Goal: Task Accomplishment & Management: Complete application form

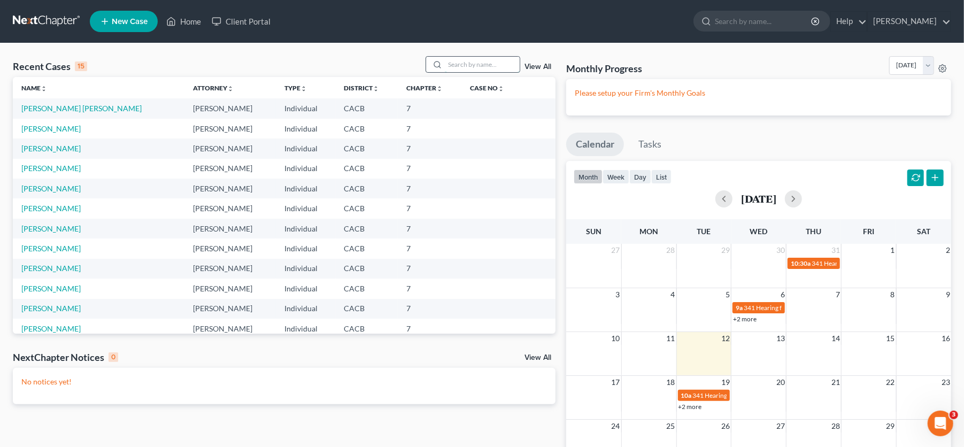
click at [474, 59] on input "search" at bounding box center [482, 65] width 75 height 16
type input "[PERSON_NAME]"
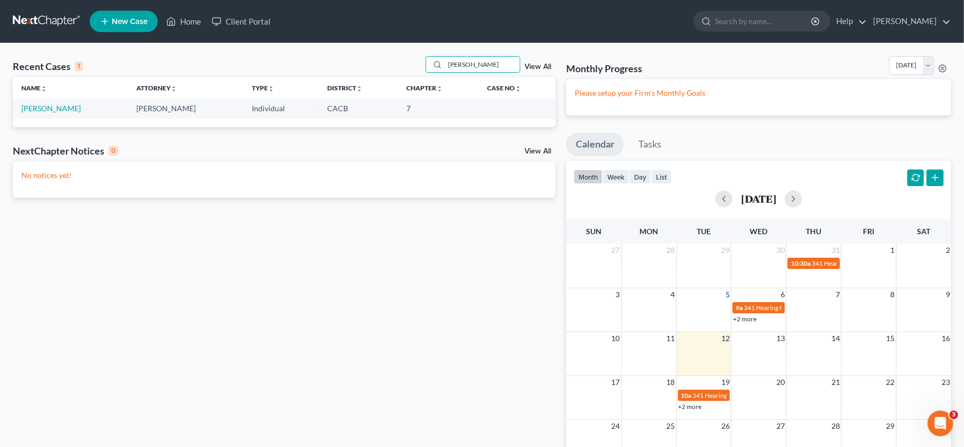
click at [50, 102] on td "[PERSON_NAME]" at bounding box center [70, 108] width 115 height 20
click at [53, 109] on link "[PERSON_NAME]" at bounding box center [50, 108] width 59 height 9
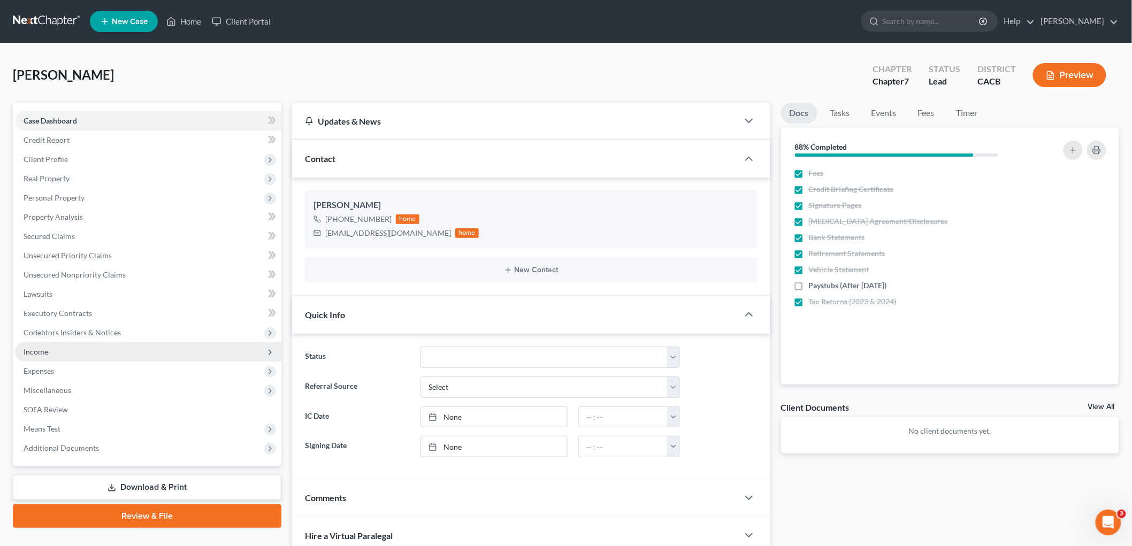
click at [65, 353] on span "Income" at bounding box center [148, 351] width 266 height 19
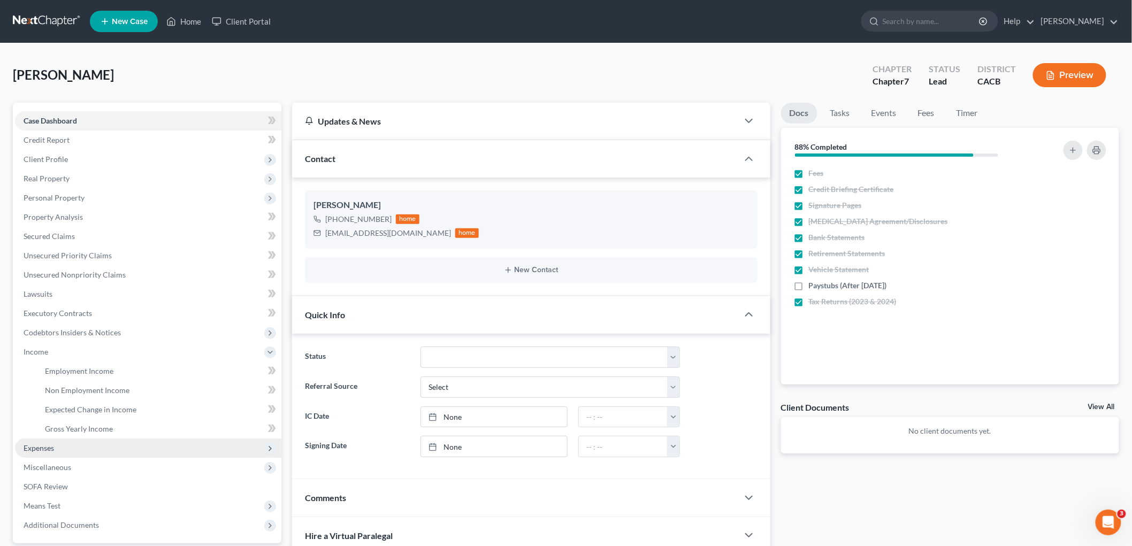
click at [81, 447] on span "Expenses" at bounding box center [148, 448] width 266 height 19
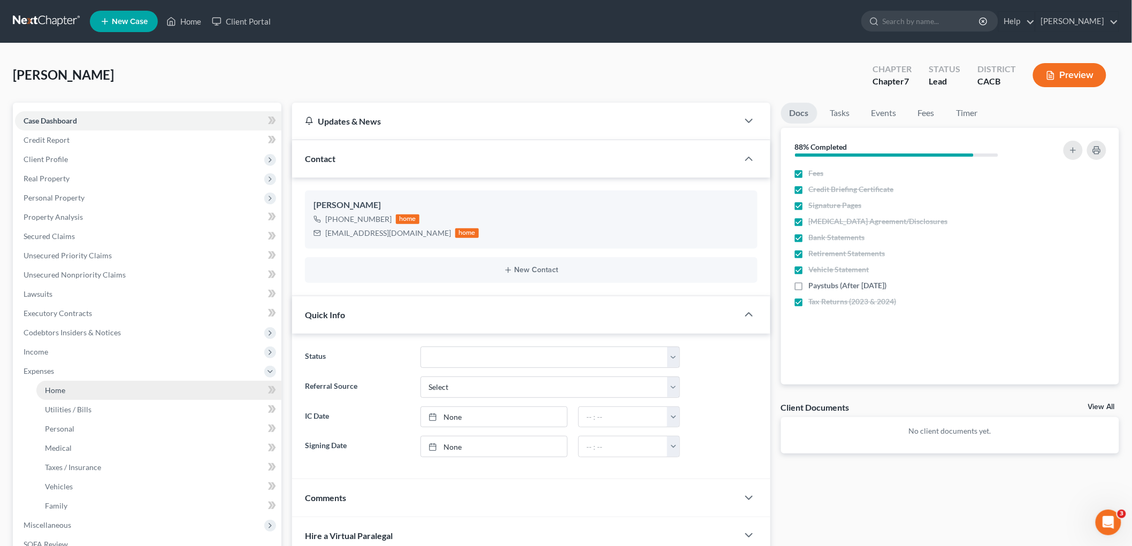
click at [66, 389] on link "Home" at bounding box center [158, 390] width 245 height 19
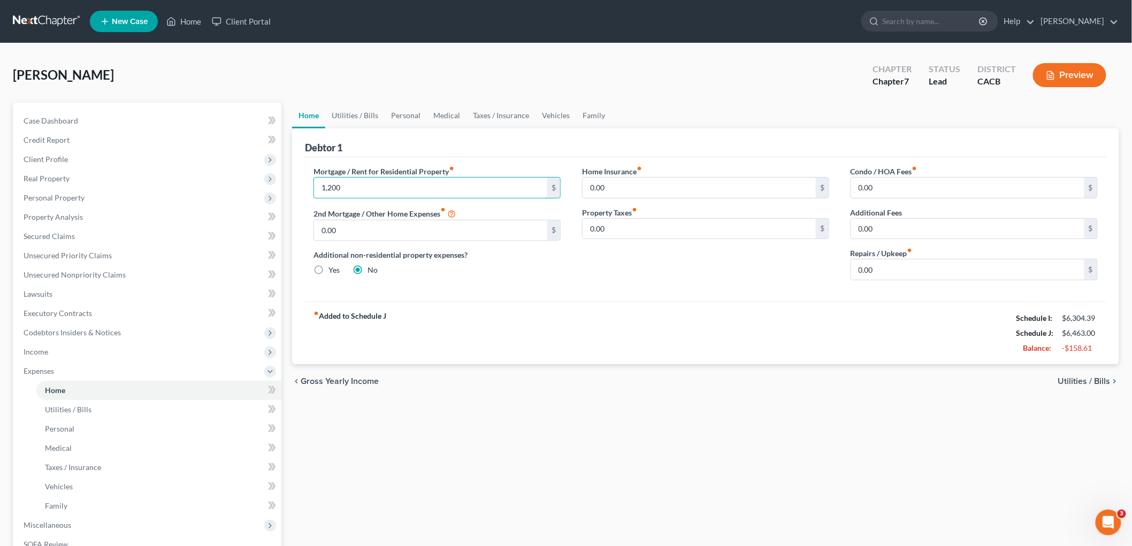
type input "1,200"
click at [484, 281] on div "Mortgage / Rent for Residential Property fiber_manual_record 1,200 $ 2nd Mortga…" at bounding box center [437, 227] width 268 height 123
click at [348, 112] on link "Utilities / Bills" at bounding box center [354, 116] width 59 height 26
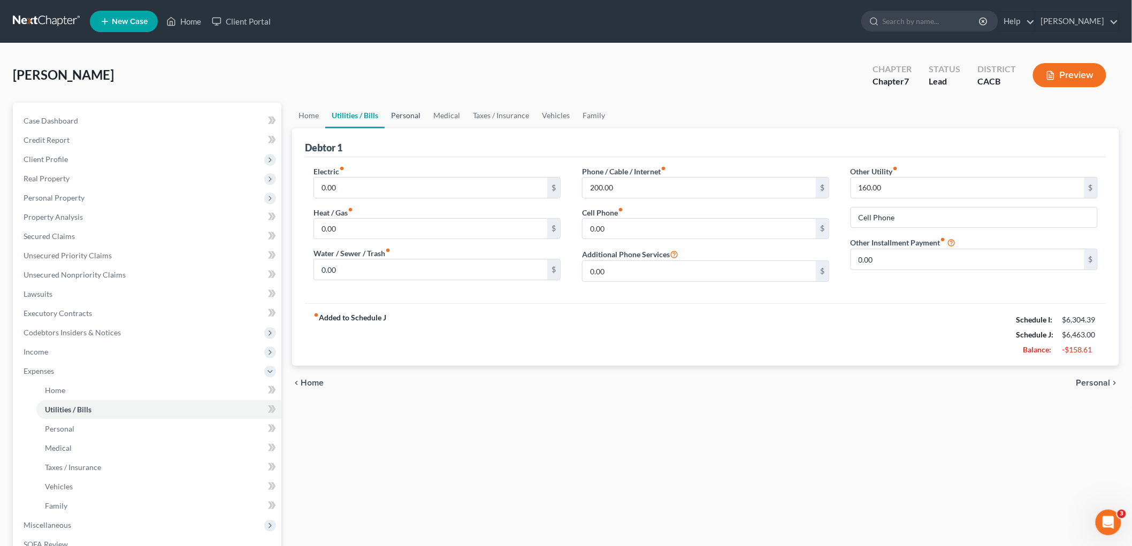
click at [410, 109] on link "Personal" at bounding box center [406, 116] width 42 height 26
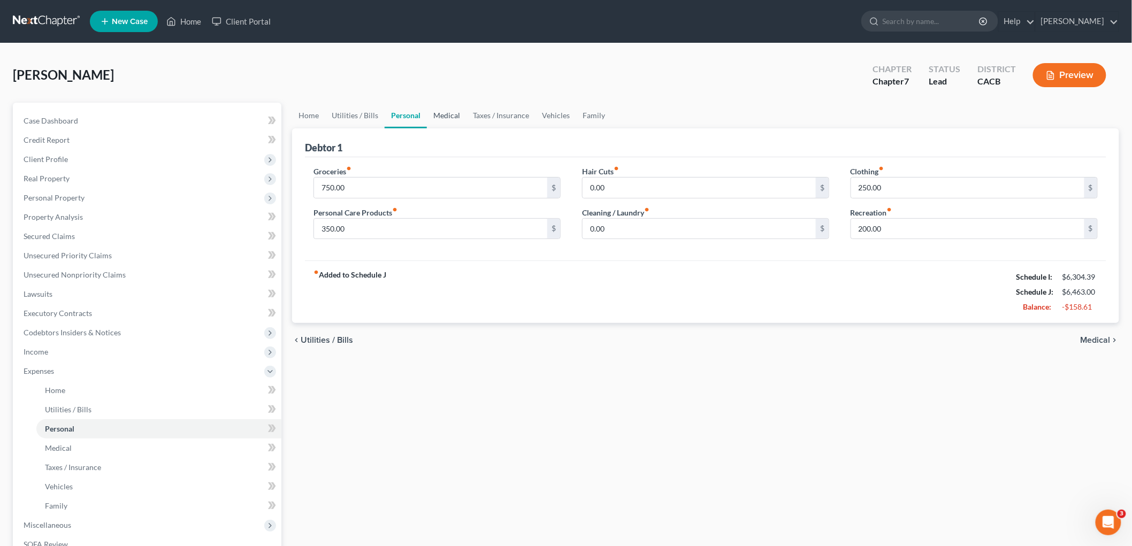
click at [450, 110] on link "Medical" at bounding box center [447, 116] width 40 height 26
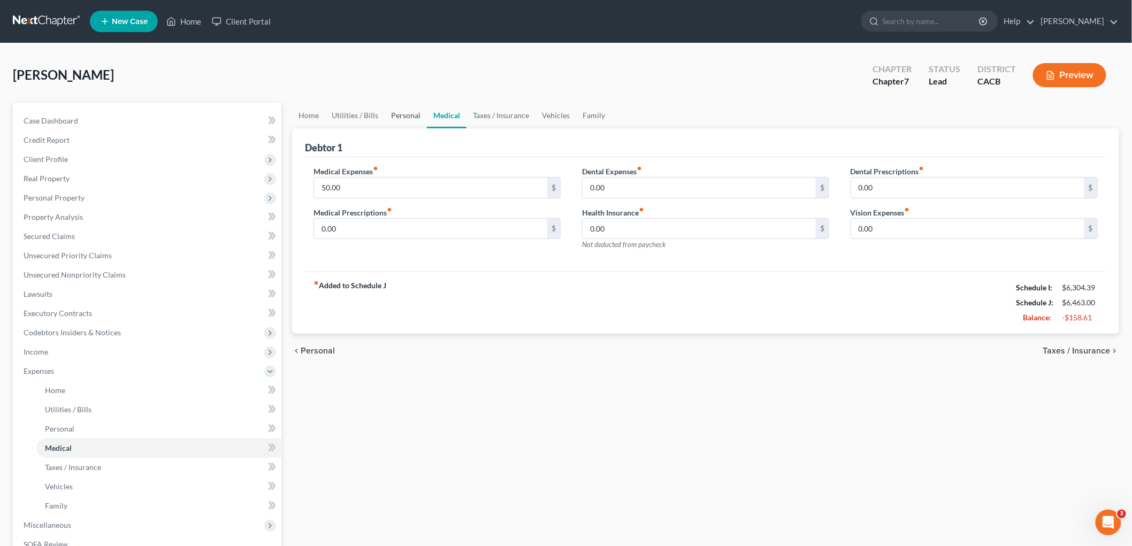
click at [416, 114] on link "Personal" at bounding box center [406, 116] width 42 height 26
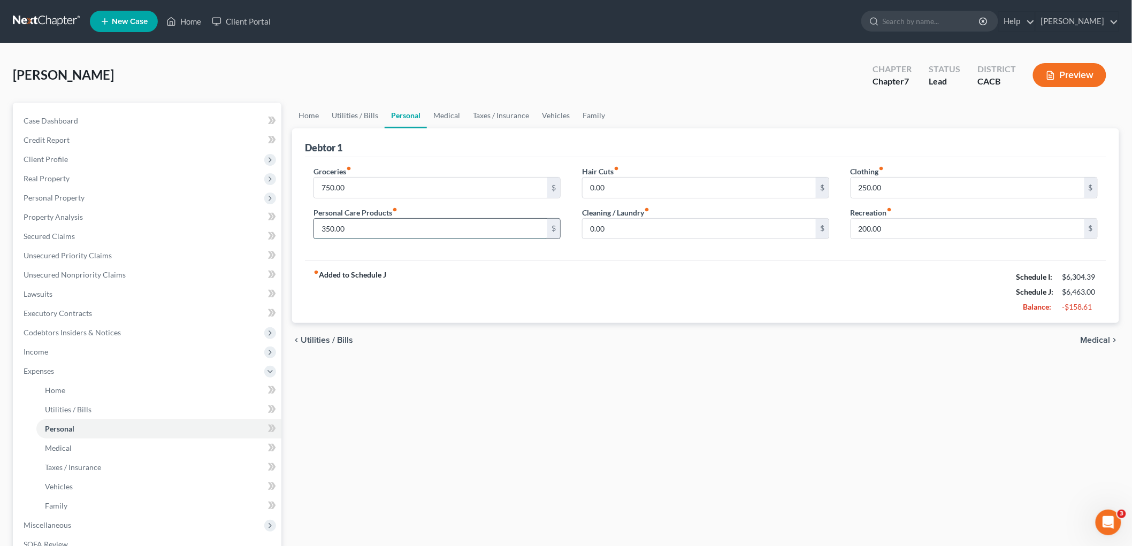
click at [349, 225] on input "350.00" at bounding box center [430, 229] width 233 height 20
type input "250"
click at [648, 383] on div "Home Utilities / Bills Personal Medical Taxes / Insurance Vehicles Family Debto…" at bounding box center [706, 383] width 838 height 560
drag, startPoint x: 787, startPoint y: 303, endPoint x: 780, endPoint y: 300, distance: 8.0
click at [785, 302] on div "fiber_manual_record Added to Schedule J Schedule I: $6,304.39 Schedule J: $6,36…" at bounding box center [705, 291] width 801 height 63
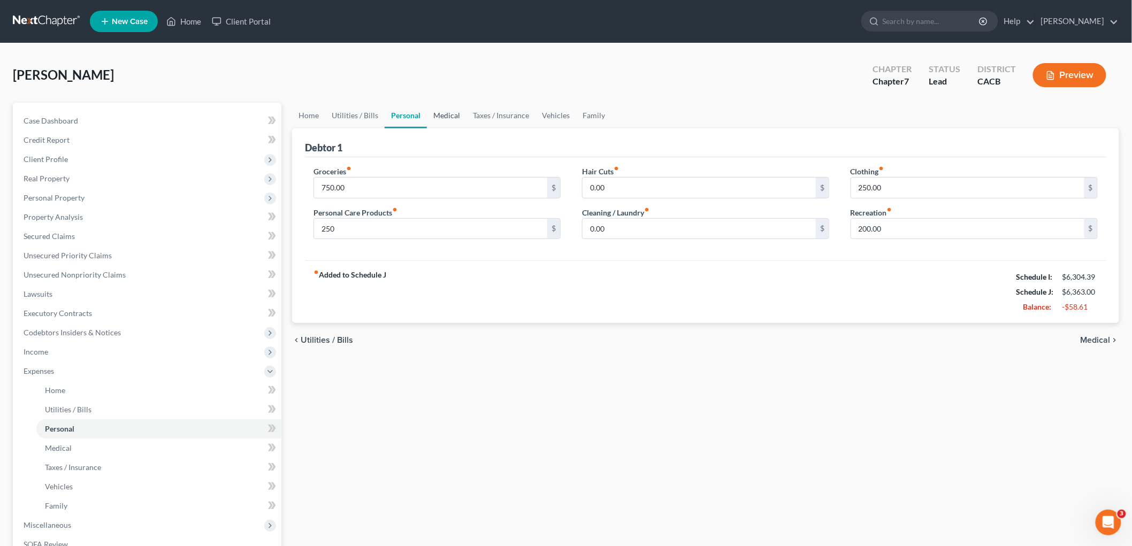
click at [444, 108] on link "Medical" at bounding box center [447, 116] width 40 height 26
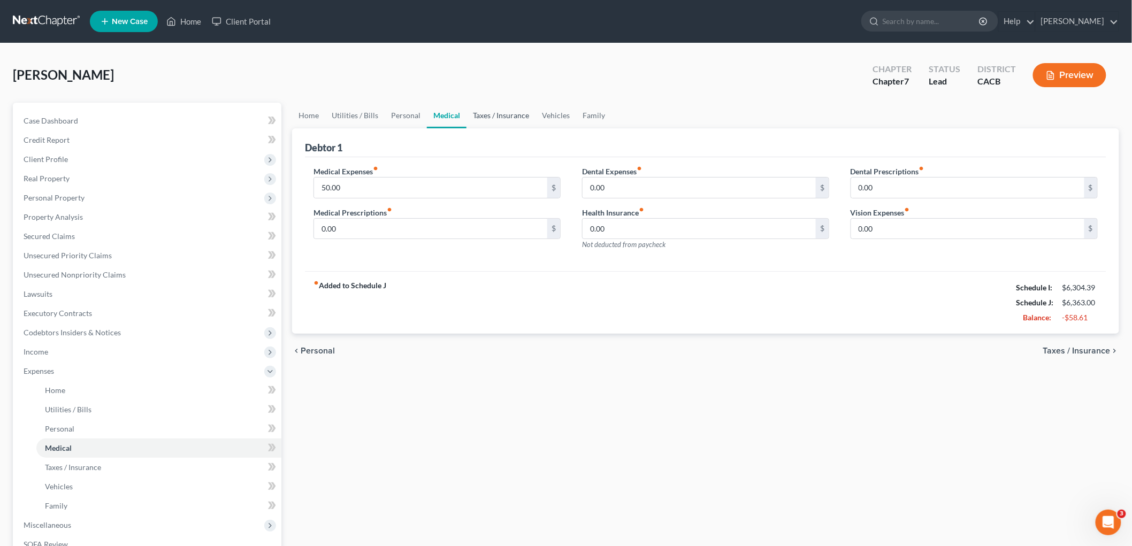
click at [493, 111] on link "Taxes / Insurance" at bounding box center [500, 116] width 69 height 26
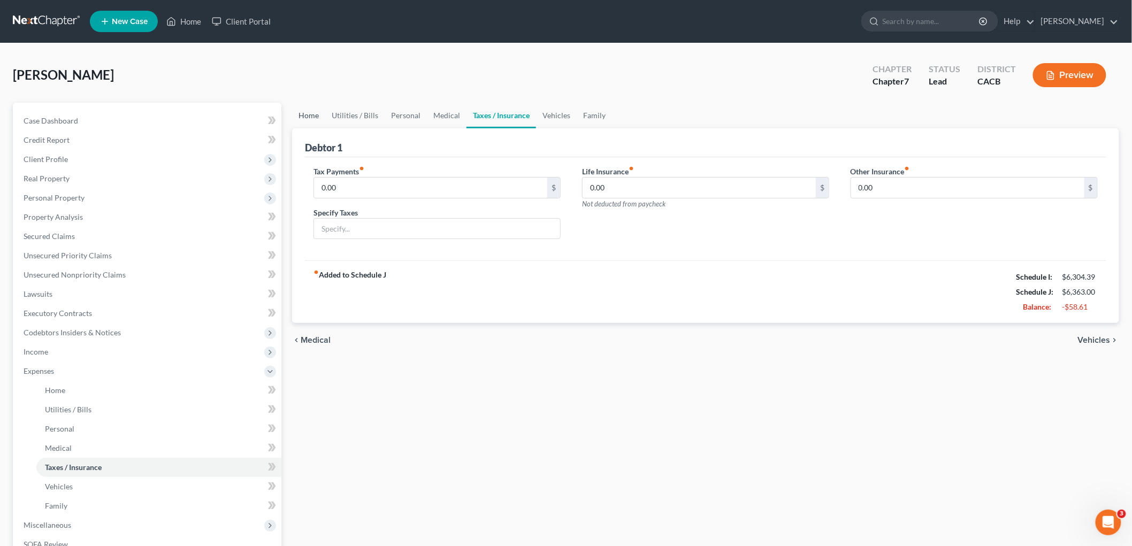
click at [300, 114] on link "Home" at bounding box center [308, 116] width 33 height 26
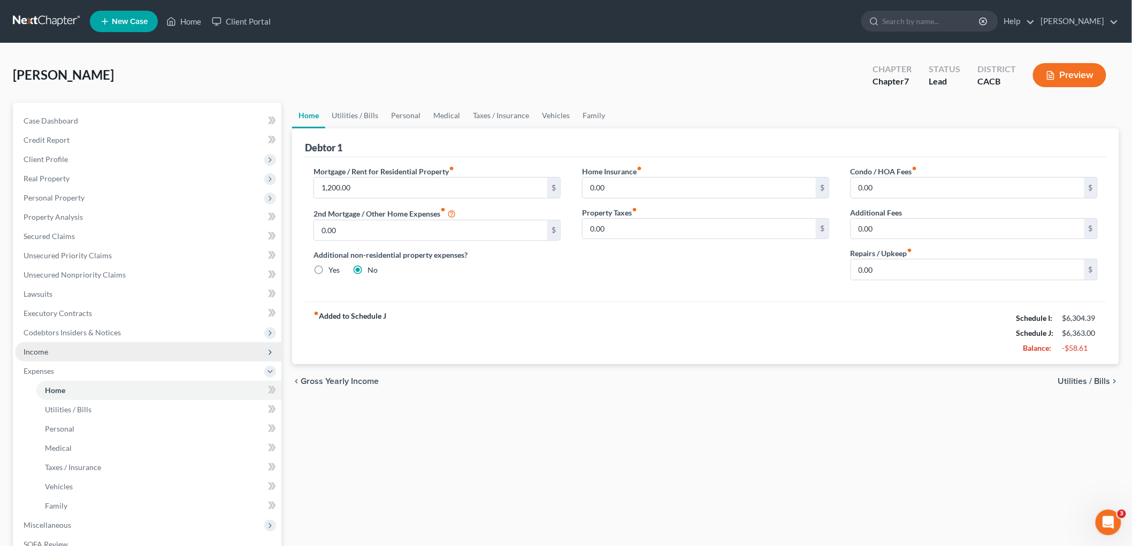
click at [57, 354] on span "Income" at bounding box center [148, 351] width 266 height 19
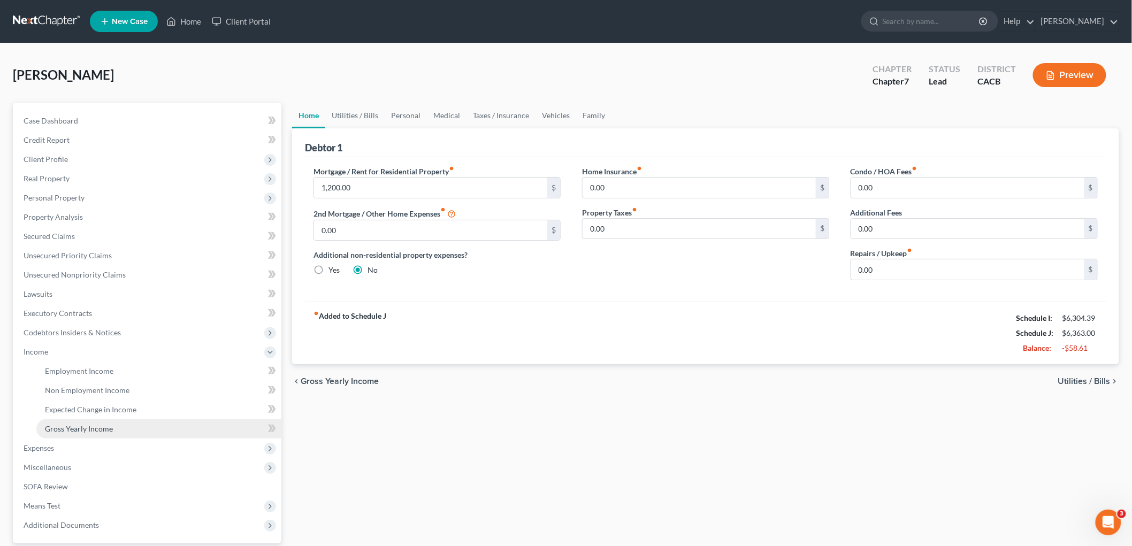
click at [114, 431] on link "Gross Yearly Income" at bounding box center [158, 428] width 245 height 19
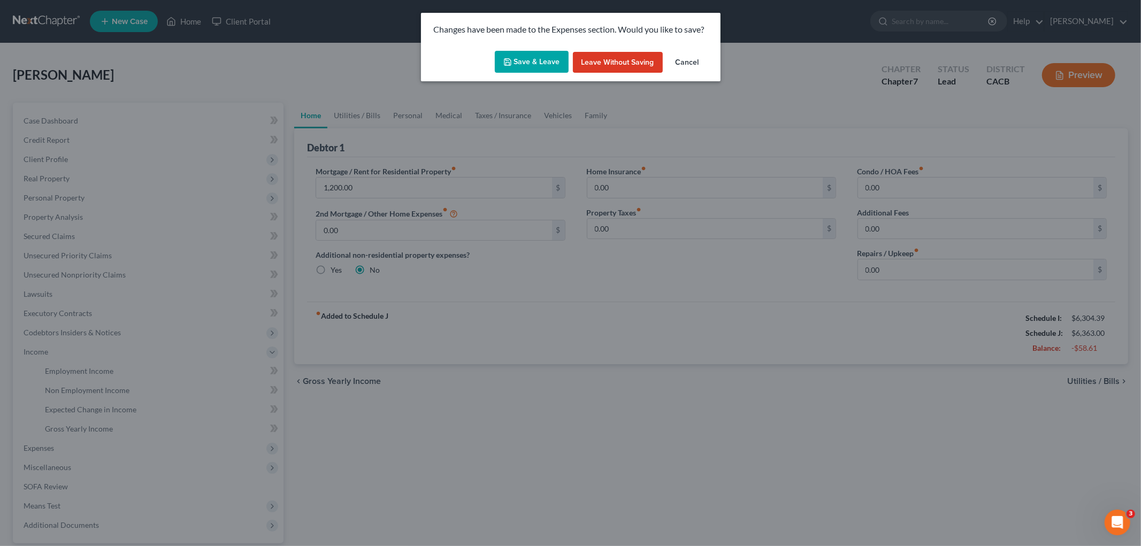
click at [535, 50] on div "Save & Leave Leave without Saving Cancel" at bounding box center [571, 64] width 300 height 35
click at [532, 65] on button "Save & Leave" at bounding box center [532, 62] width 74 height 22
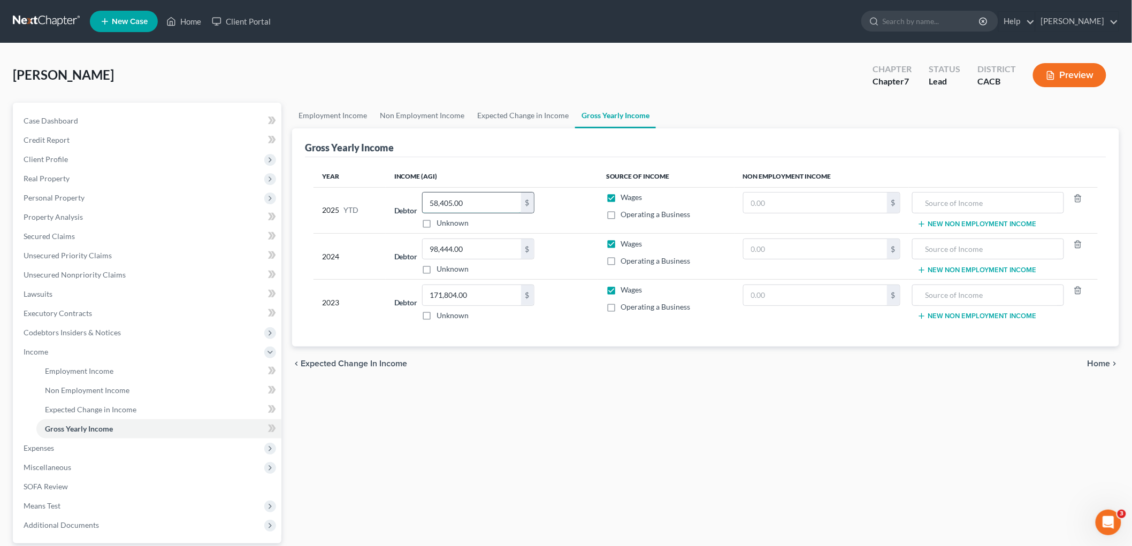
click at [495, 199] on input "58,405.00" at bounding box center [472, 203] width 98 height 20
type input "70,644"
click at [583, 346] on div "Year Income (AGI) Source of Income Non Employment Income 2025 YTD Debtor 70,644…" at bounding box center [705, 252] width 801 height 190
click at [72, 275] on span "Unsecured Nonpriority Claims" at bounding box center [75, 274] width 102 height 9
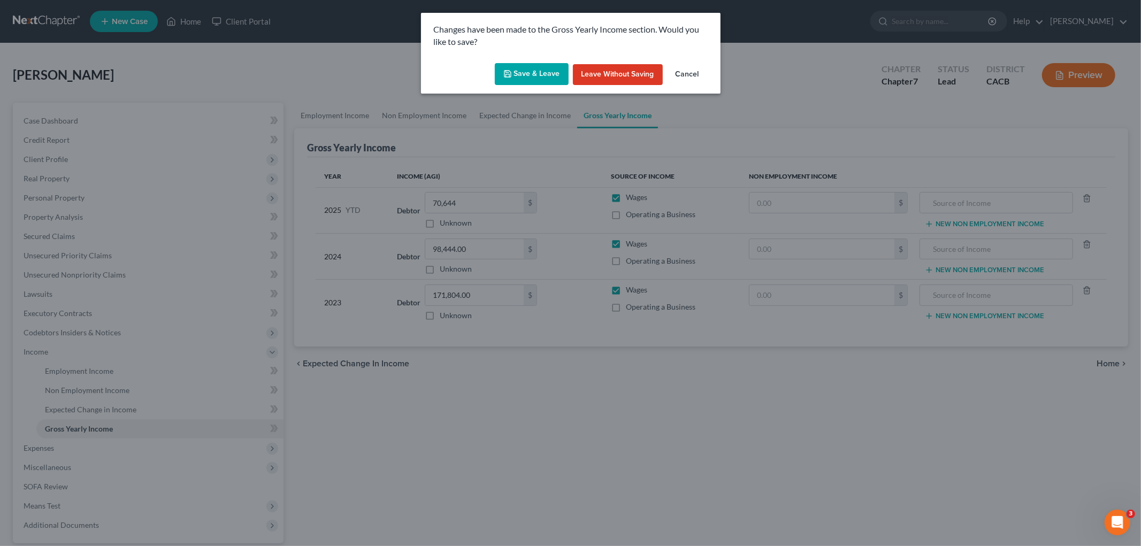
drag, startPoint x: 558, startPoint y: 67, endPoint x: 553, endPoint y: 70, distance: 6.0
click at [558, 67] on button "Save & Leave" at bounding box center [532, 74] width 74 height 22
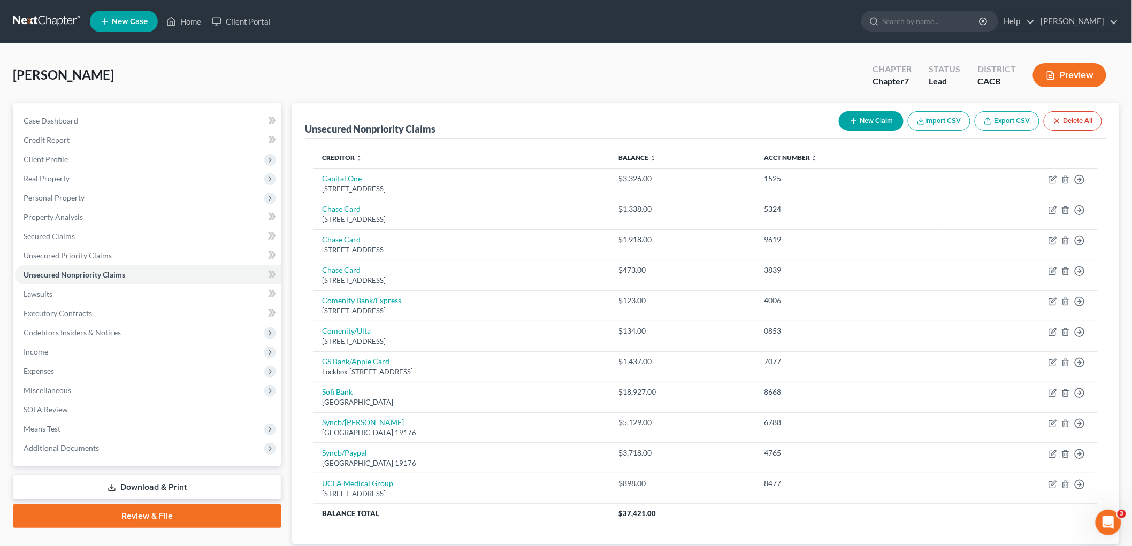
click at [867, 116] on button "New Claim" at bounding box center [871, 121] width 65 height 20
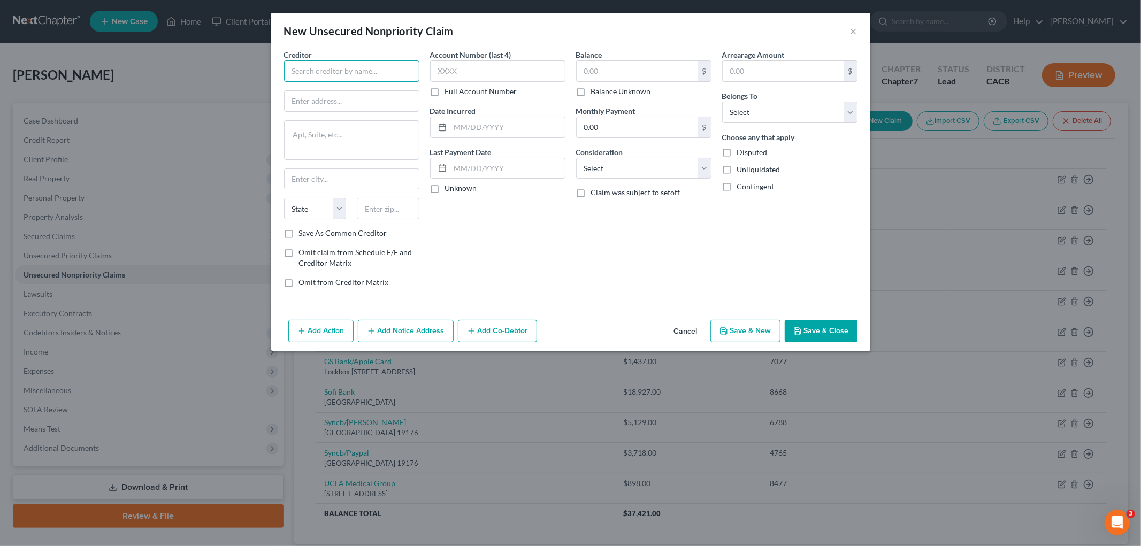
click at [364, 67] on input "text" at bounding box center [351, 70] width 135 height 21
type input "Affirm"
click at [335, 107] on input "text" at bounding box center [352, 101] width 134 height 20
paste input "[STREET_ADDRESS][US_STATE]"
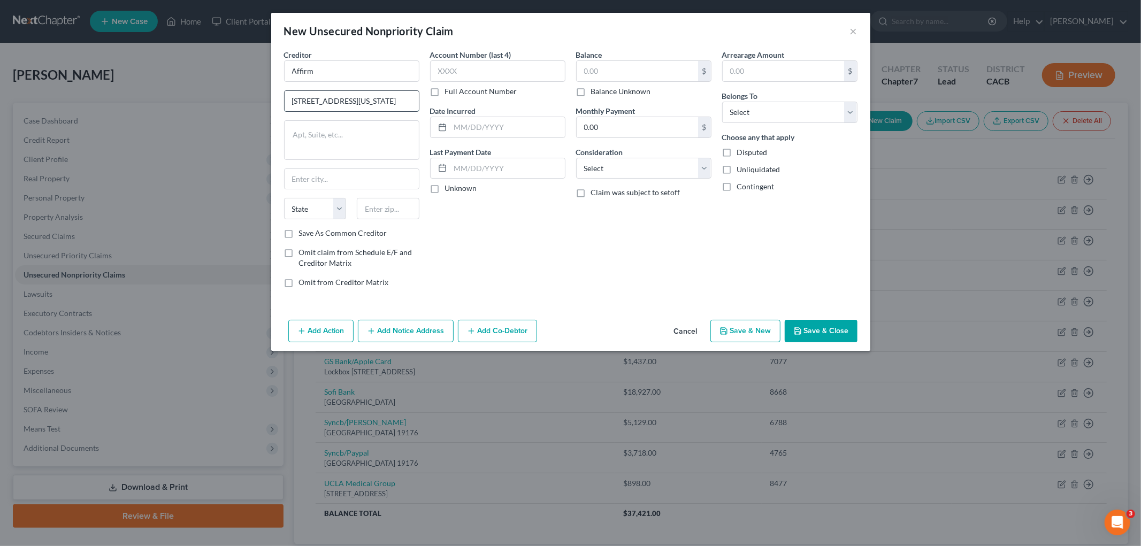
click at [398, 98] on input "[STREET_ADDRESS][US_STATE]" at bounding box center [352, 101] width 134 height 20
type input "[STREET_ADDRESS][US_STATE]"
click at [387, 201] on input "text" at bounding box center [388, 208] width 63 height 21
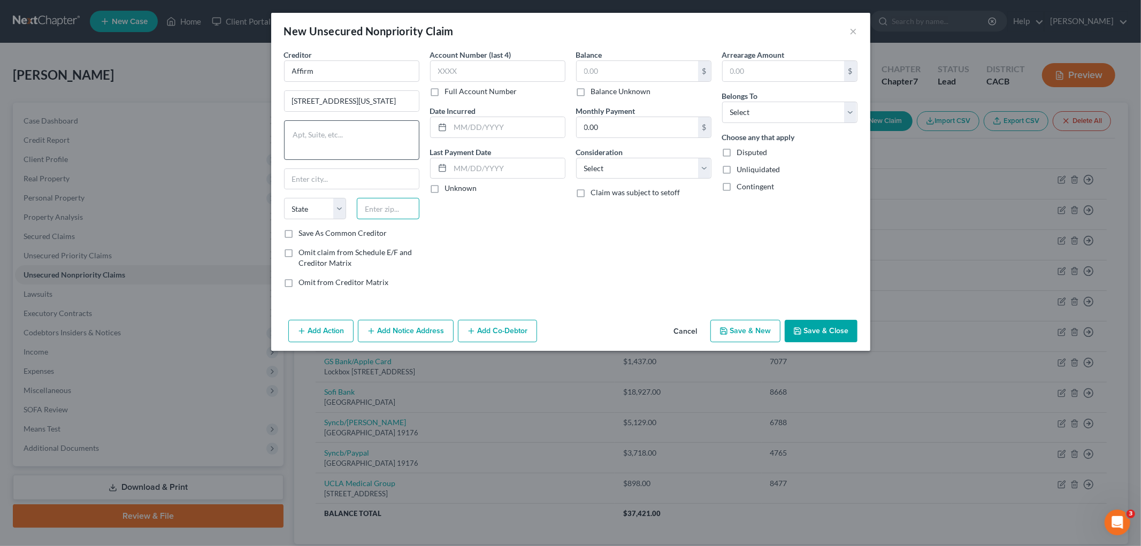
paste input "94108"
type input "94108"
type input "[GEOGRAPHIC_DATA]"
select select "4"
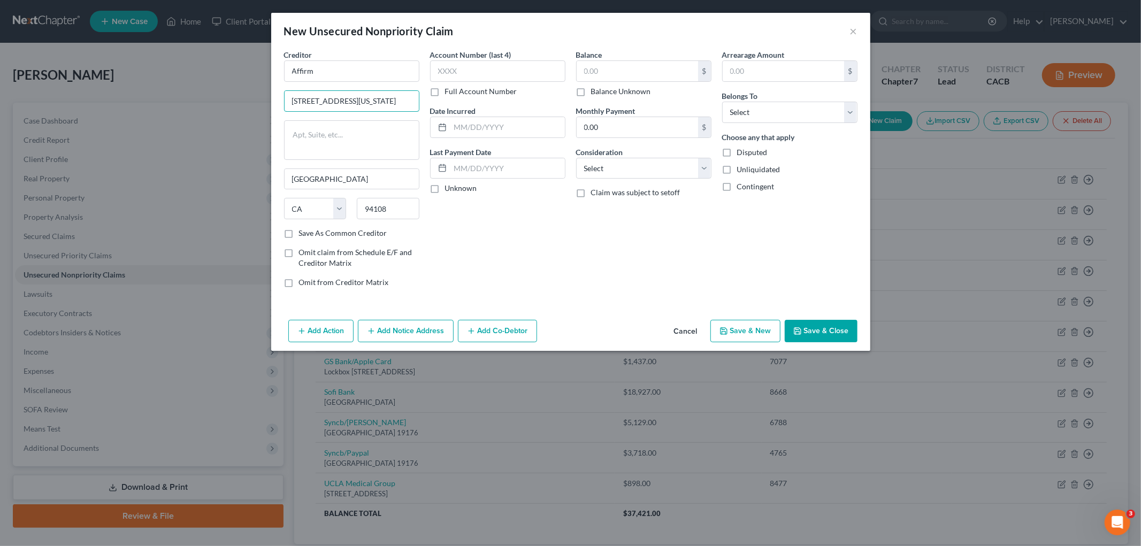
drag, startPoint x: 396, startPoint y: 98, endPoint x: 558, endPoint y: 86, distance: 162.6
click at [553, 110] on div "Creditor * Affirm [STREET_ADDRESS][US_STATE] [GEOGRAPHIC_DATA] [US_STATE][GEOGR…" at bounding box center [571, 172] width 584 height 247
type input "[STREET_ADDRESS][US_STATE]"
click at [491, 64] on input "text" at bounding box center [497, 70] width 135 height 21
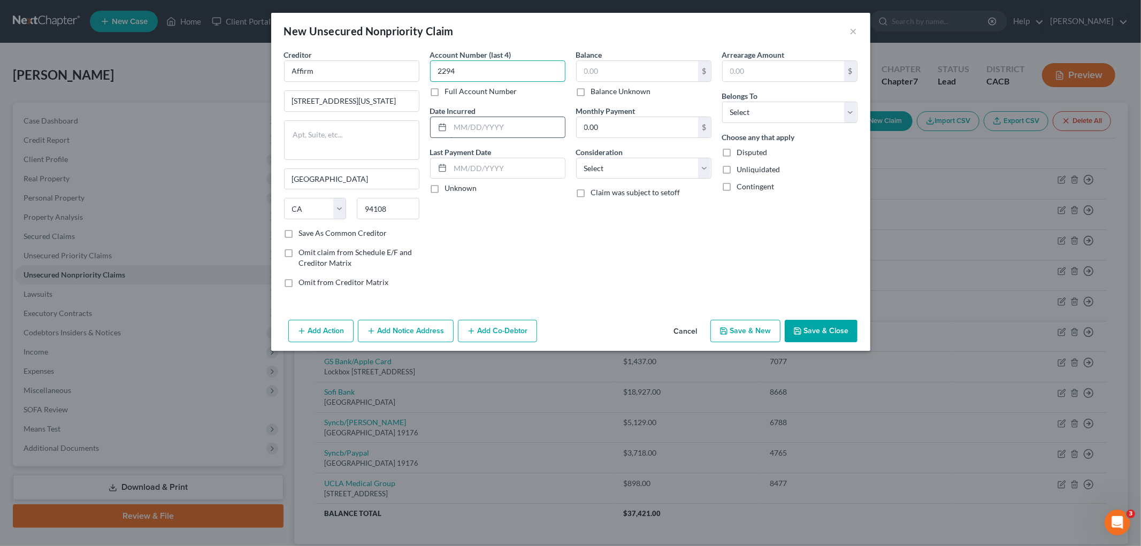
type input "2294"
click at [476, 129] on input "text" at bounding box center [507, 127] width 114 height 20
type input "2024"
click at [621, 64] on input "text" at bounding box center [637, 71] width 121 height 20
type input "384"
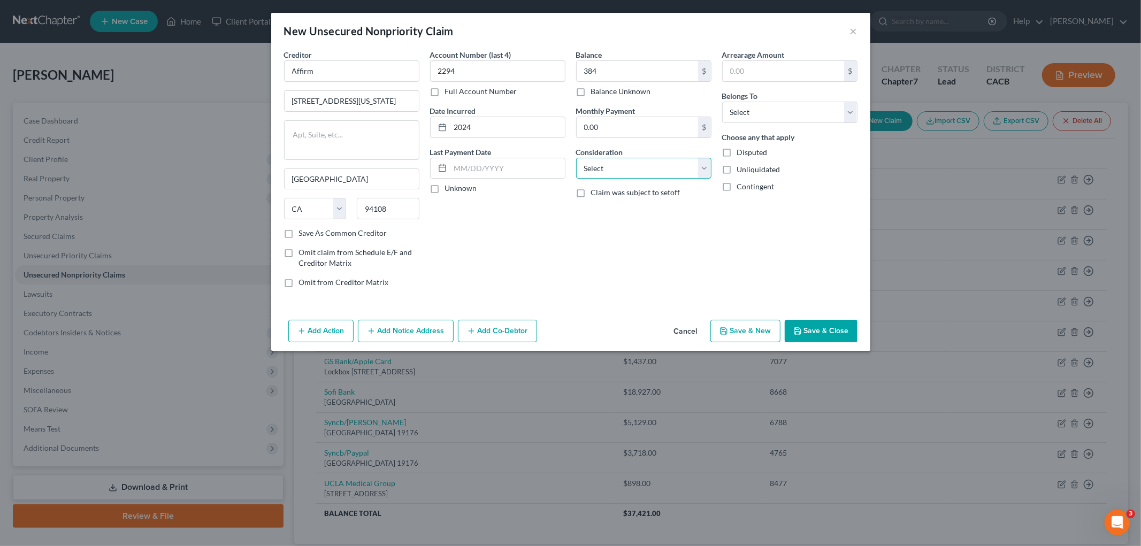
click at [610, 166] on select "Select Cable / Satellite Services Collection Agency Credit Card Debt Debt Couns…" at bounding box center [643, 168] width 135 height 21
select select "14"
click at [576, 158] on select "Select Cable / Satellite Services Collection Agency Credit Card Debt Debt Couns…" at bounding box center [643, 168] width 135 height 21
drag, startPoint x: 630, startPoint y: 206, endPoint x: 635, endPoint y: 198, distance: 9.4
click at [630, 206] on input "text" at bounding box center [644, 209] width 134 height 20
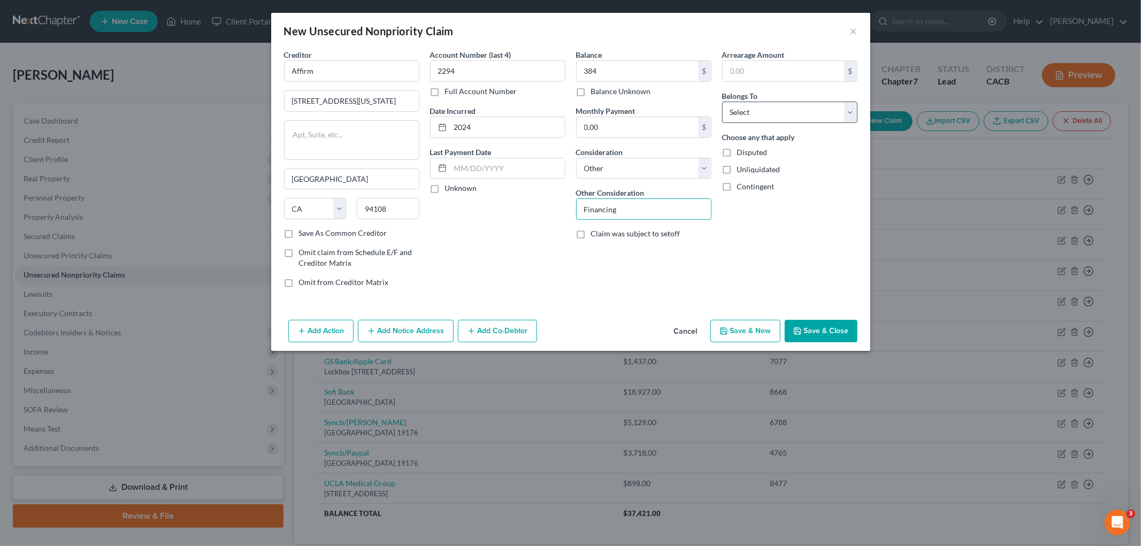
type input "Financing"
drag, startPoint x: 848, startPoint y: 121, endPoint x: 801, endPoint y: 119, distance: 46.6
click at [846, 120] on select "Select Debtor 1 Only Debtor 2 Only Debtor 1 And Debtor 2 Only At Least One Of T…" at bounding box center [789, 112] width 135 height 21
select select "0"
click at [722, 102] on select "Select Debtor 1 Only Debtor 2 Only Debtor 1 And Debtor 2 Only At Least One Of T…" at bounding box center [789, 112] width 135 height 21
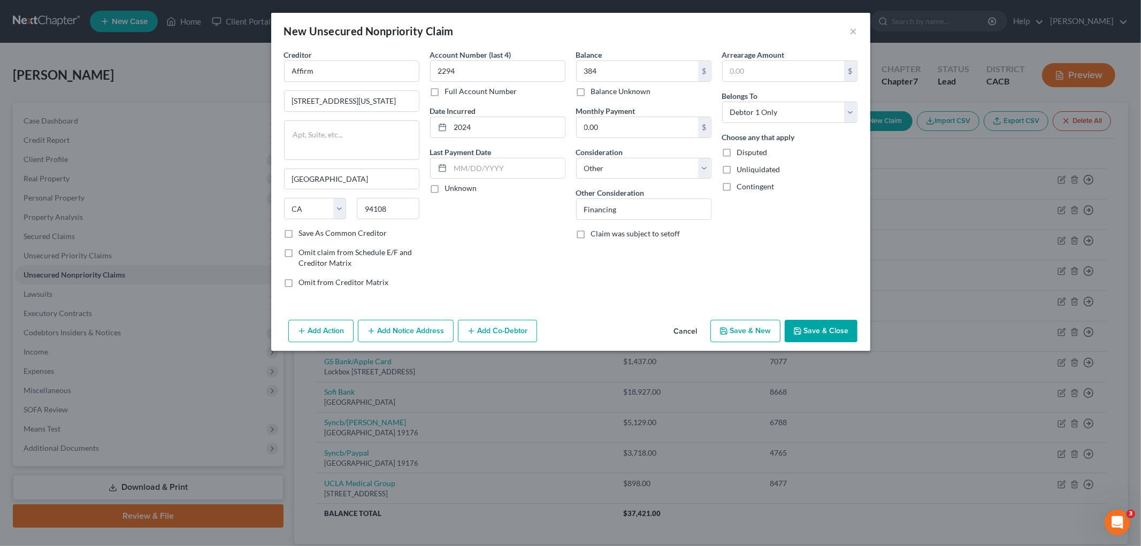
click at [807, 327] on button "Save & Close" at bounding box center [821, 331] width 73 height 22
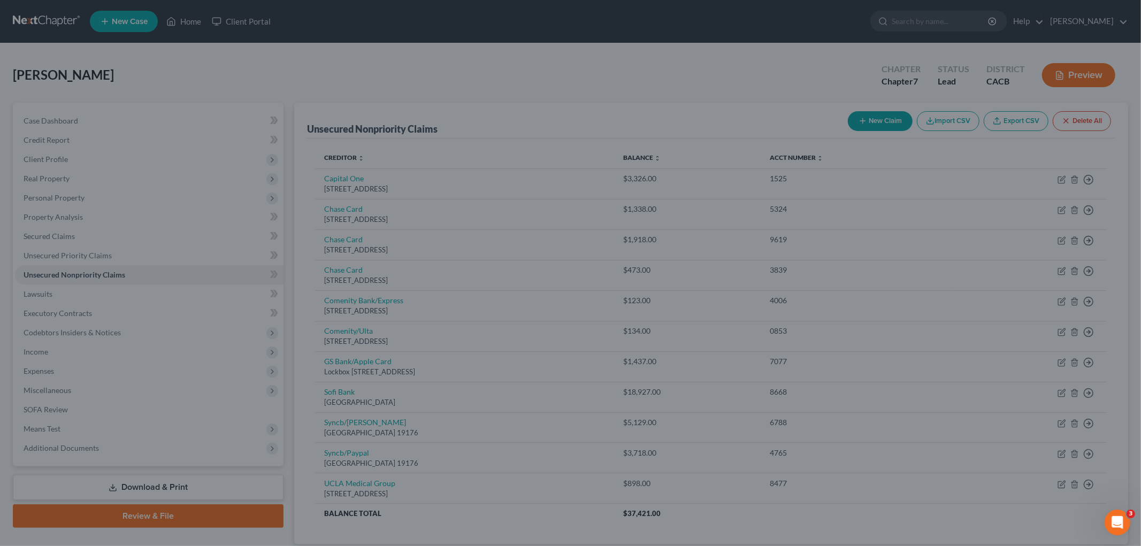
type input "384.00"
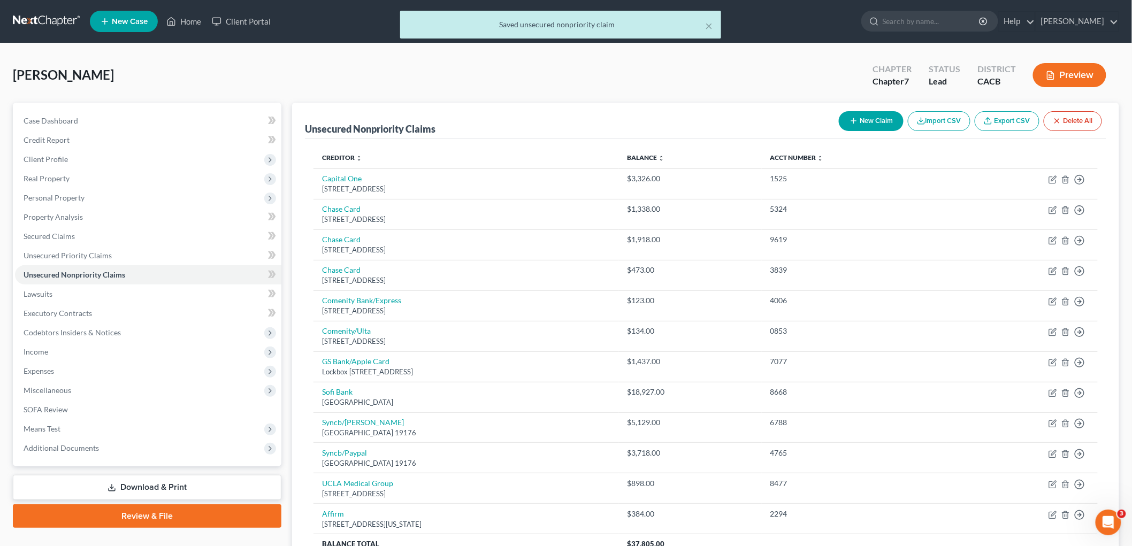
click at [844, 119] on button "New Claim" at bounding box center [871, 121] width 65 height 20
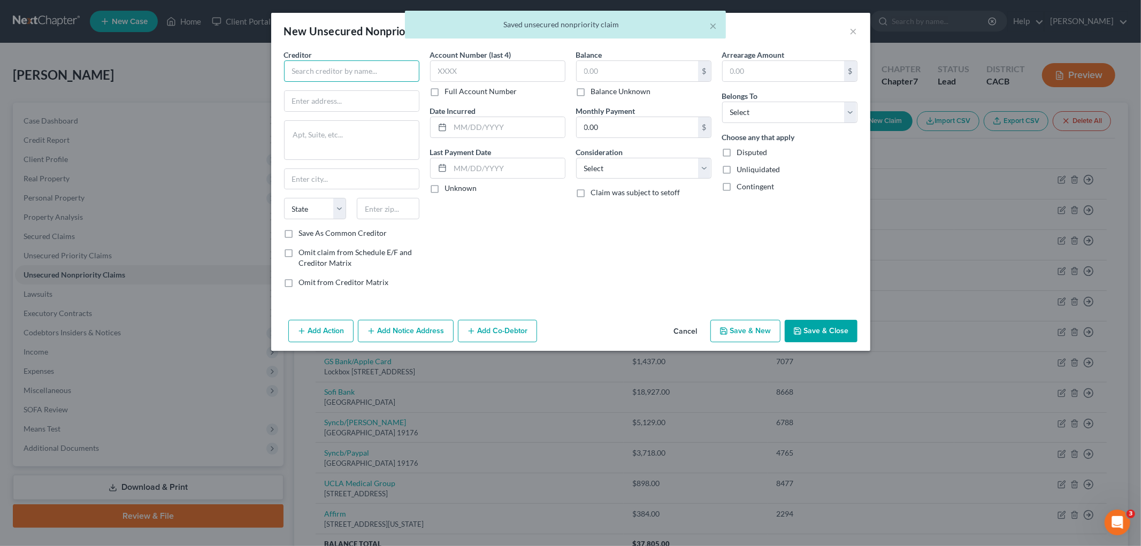
click at [349, 65] on input "text" at bounding box center [351, 70] width 135 height 21
type input "Afterpay"
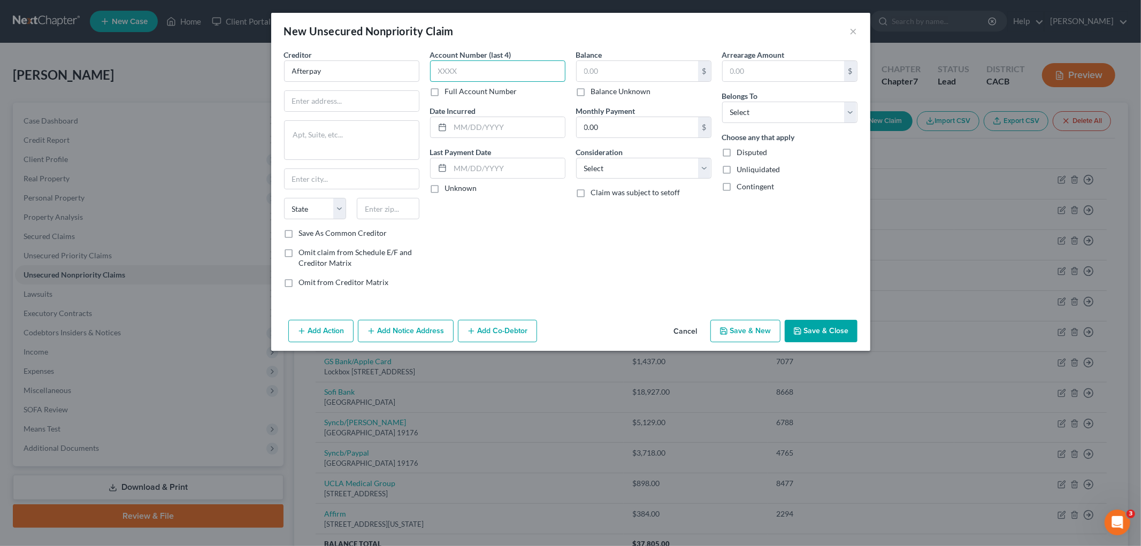
click at [492, 73] on input "text" at bounding box center [497, 70] width 135 height 21
drag, startPoint x: 489, startPoint y: 72, endPoint x: 498, endPoint y: 76, distance: 10.8
click at [490, 72] on input "text" at bounding box center [497, 70] width 135 height 21
type input "2294"
click at [528, 120] on input "text" at bounding box center [507, 127] width 114 height 20
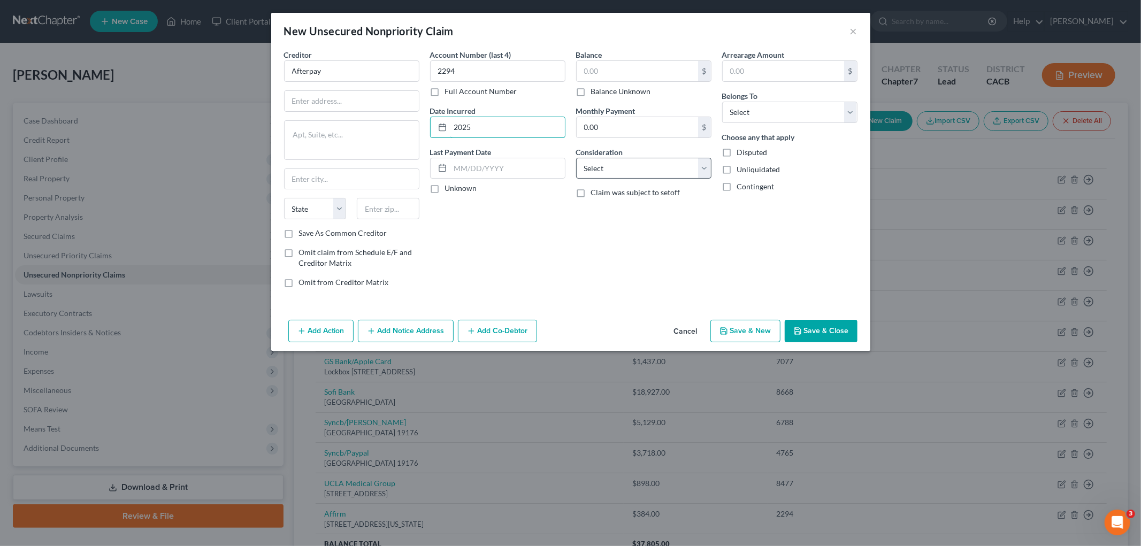
type input "2025"
click at [597, 175] on select "Select Cable / Satellite Services Collection Agency Credit Card Debt Debt Couns…" at bounding box center [643, 168] width 135 height 21
click at [576, 158] on select "Select Cable / Satellite Services Collection Agency Credit Card Debt Debt Couns…" at bounding box center [643, 168] width 135 height 21
click at [609, 166] on select "Select Cable / Satellite Services Collection Agency Credit Card Debt Debt Couns…" at bounding box center [643, 168] width 135 height 21
select select "14"
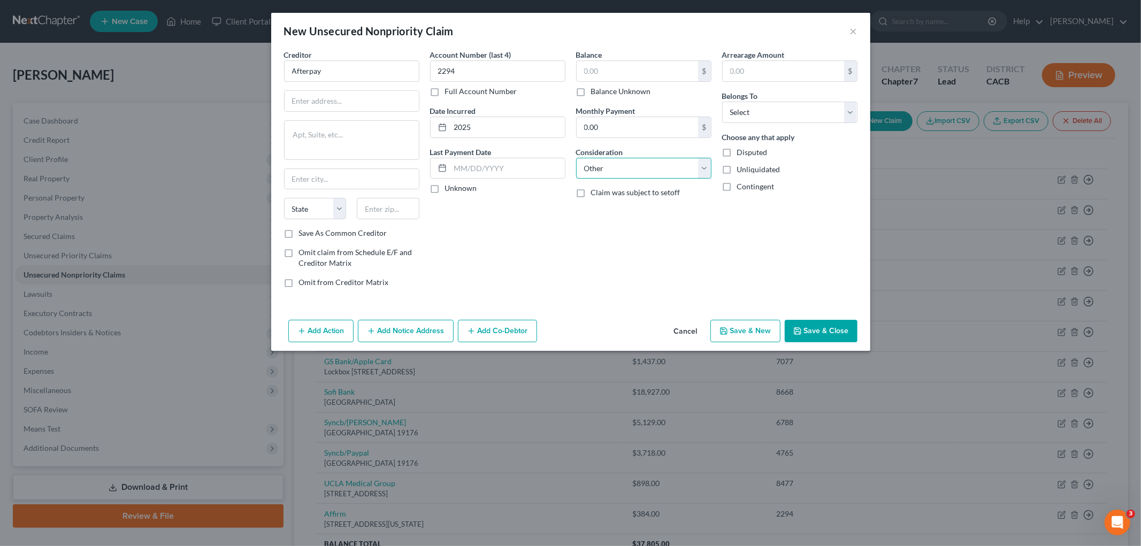
click at [576, 158] on select "Select Cable / Satellite Services Collection Agency Credit Card Debt Debt Couns…" at bounding box center [643, 168] width 135 height 21
drag, startPoint x: 613, startPoint y: 215, endPoint x: 605, endPoint y: 191, distance: 25.2
click at [613, 215] on input "text" at bounding box center [644, 209] width 134 height 20
type input "Financing"
click at [633, 70] on input "text" at bounding box center [637, 71] width 121 height 20
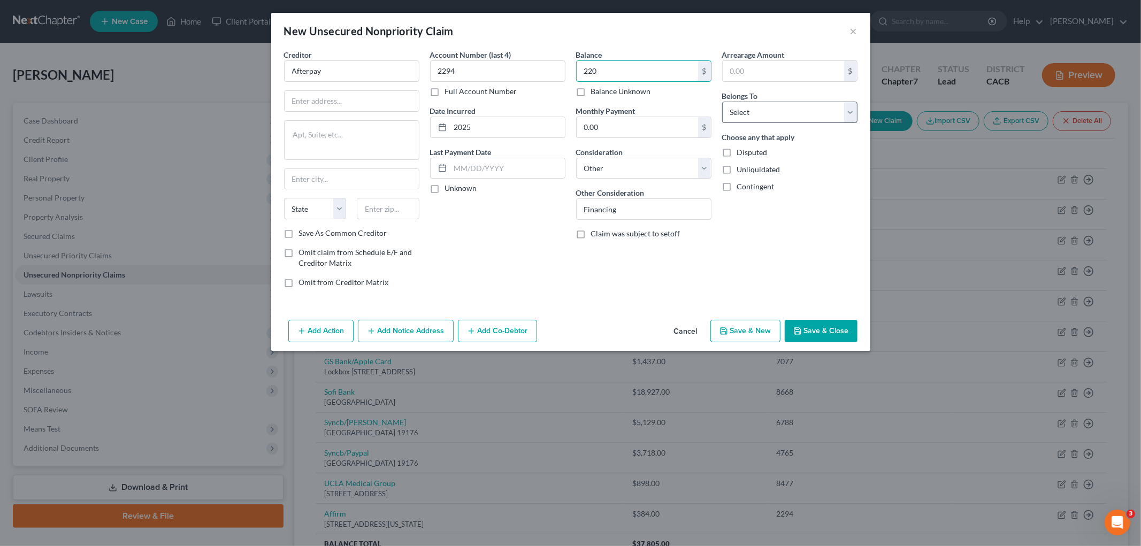
type input "220"
drag, startPoint x: 787, startPoint y: 111, endPoint x: 767, endPoint y: 121, distance: 22.5
click at [787, 111] on select "Select Debtor 1 Only Debtor 2 Only Debtor 1 And Debtor 2 Only At Least One Of T…" at bounding box center [789, 112] width 135 height 21
select select "0"
click at [722, 102] on select "Select Debtor 1 Only Debtor 2 Only Debtor 1 And Debtor 2 Only At Least One Of T…" at bounding box center [789, 112] width 135 height 21
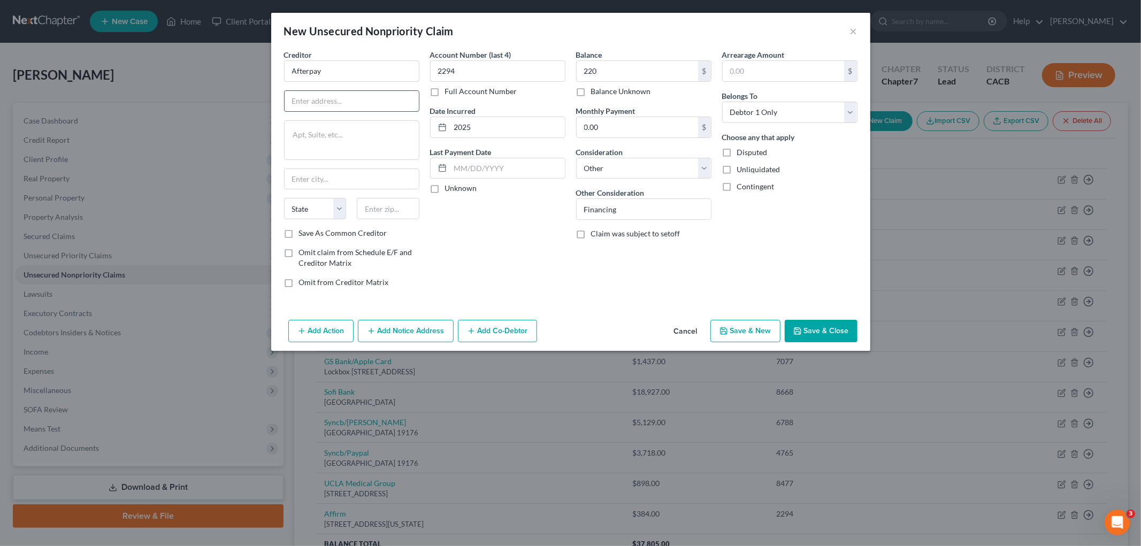
click at [298, 104] on input "text" at bounding box center [352, 101] width 134 height 20
paste input "[STREET_ADDRESS]"
click at [402, 98] on input "[STREET_ADDRESS]" at bounding box center [352, 101] width 134 height 20
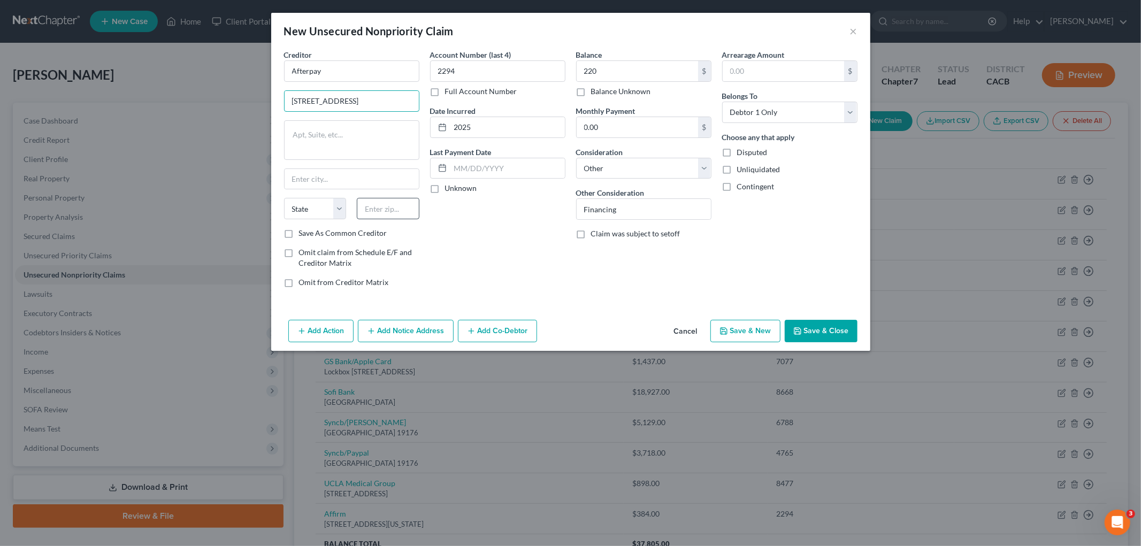
type input "[STREET_ADDRESS]"
drag, startPoint x: 384, startPoint y: 213, endPoint x: 383, endPoint y: 191, distance: 21.4
click at [384, 213] on input "text" at bounding box center [388, 208] width 63 height 21
paste input "94104"
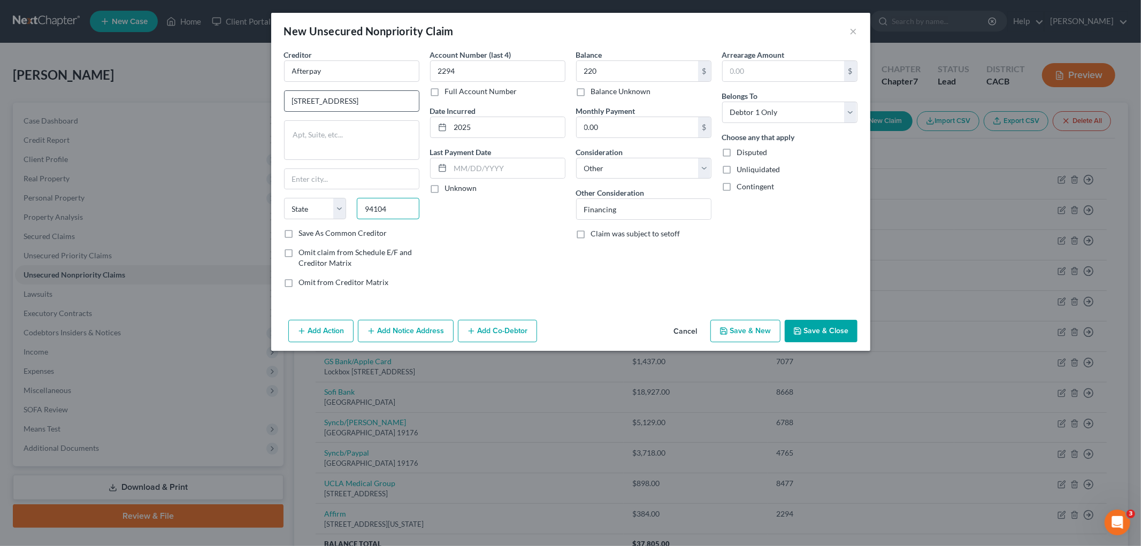
type input "94104"
drag, startPoint x: 332, startPoint y: 99, endPoint x: 902, endPoint y: 51, distance: 572.2
click at [853, 89] on div "Creditor * Afterpay [GEOGRAPHIC_DATA][US_STATE] AZ CA CO [GEOGRAPHIC_DATA] DE D…" at bounding box center [571, 172] width 584 height 247
type input "[GEOGRAPHIC_DATA]"
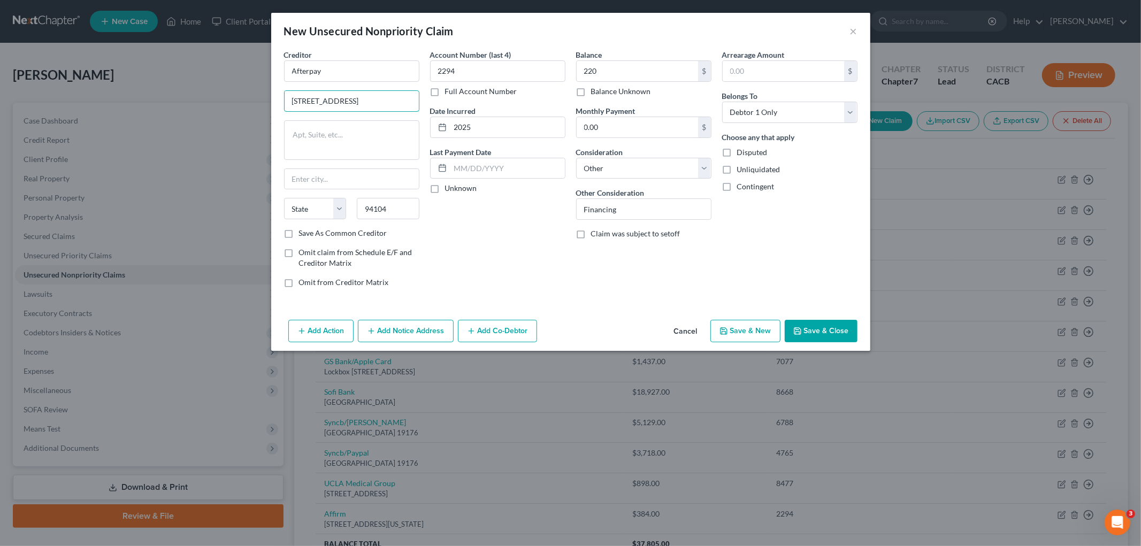
select select "4"
type input "PO Box 328"
drag, startPoint x: 336, startPoint y: 64, endPoint x: 274, endPoint y: 60, distance: 62.2
click at [270, 64] on div "New Unsecured Nonpriority Claim × Creditor * Afterpay PO Box 328 [GEOGRAPHIC_DA…" at bounding box center [570, 273] width 1141 height 546
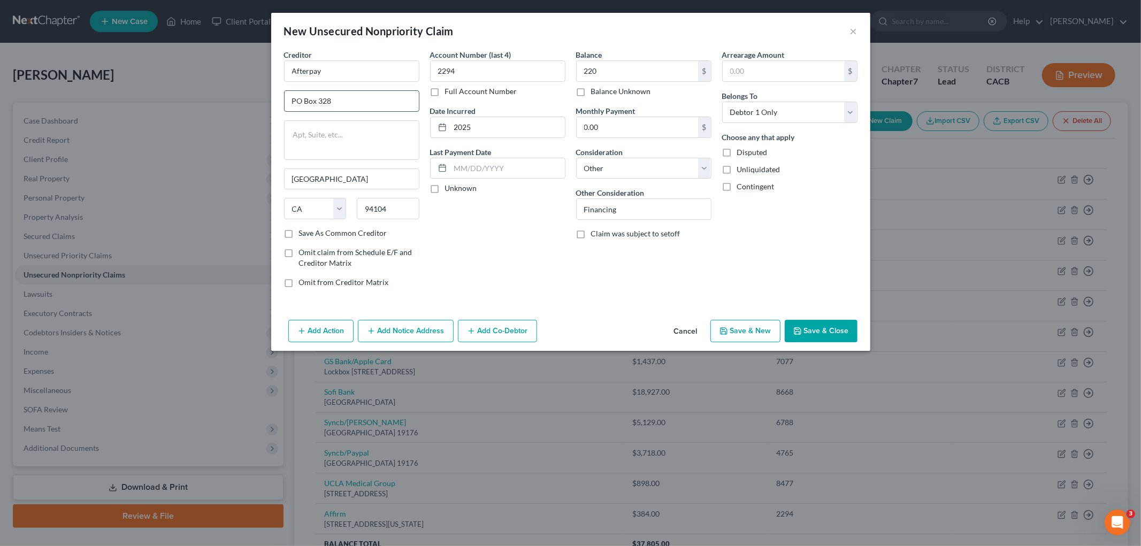
click at [356, 98] on input "PO Box 328" at bounding box center [352, 101] width 134 height 20
drag, startPoint x: 372, startPoint y: 99, endPoint x: 272, endPoint y: 87, distance: 100.8
click at [263, 94] on div "New Unsecured Nonpriority Claim × Creditor * Afterpay PO Box 328 [GEOGRAPHIC_DA…" at bounding box center [570, 273] width 1141 height 546
click at [849, 332] on button "Save & Close" at bounding box center [821, 331] width 73 height 22
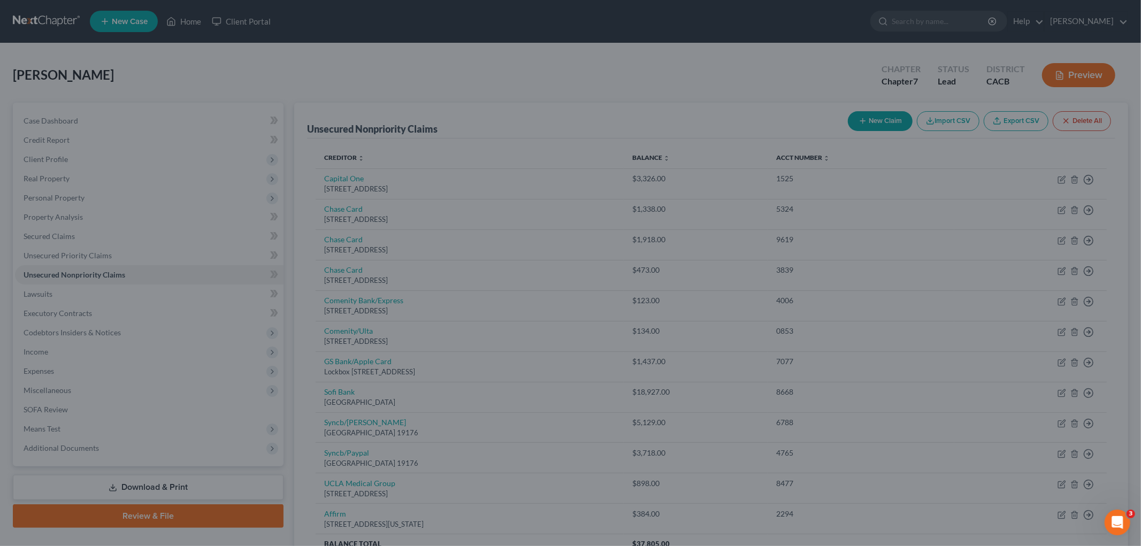
type input "220.00"
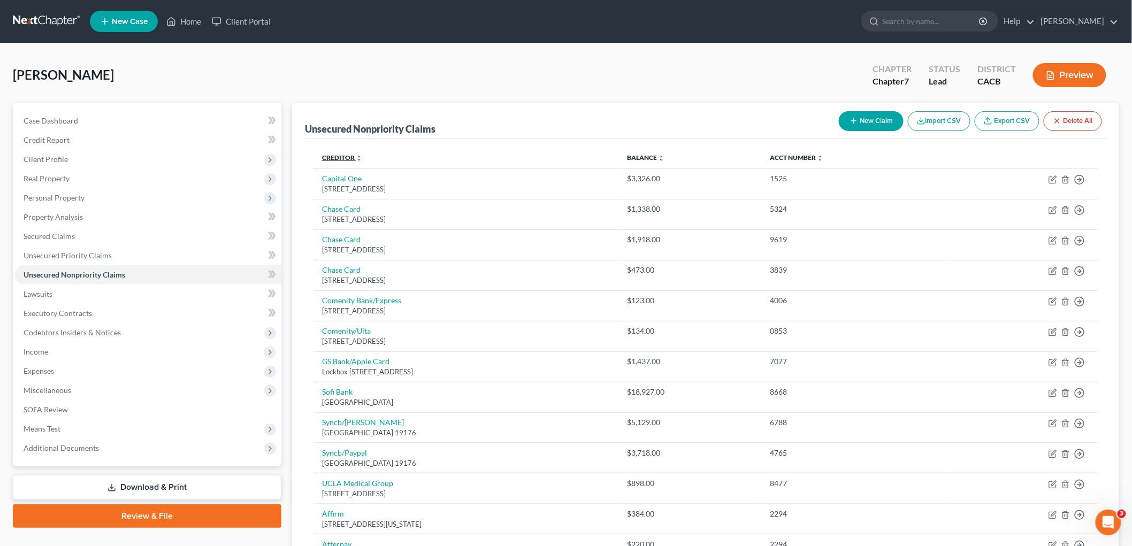
click at [344, 157] on link "Creditor expand_more expand_less unfold_more" at bounding box center [342, 158] width 40 height 8
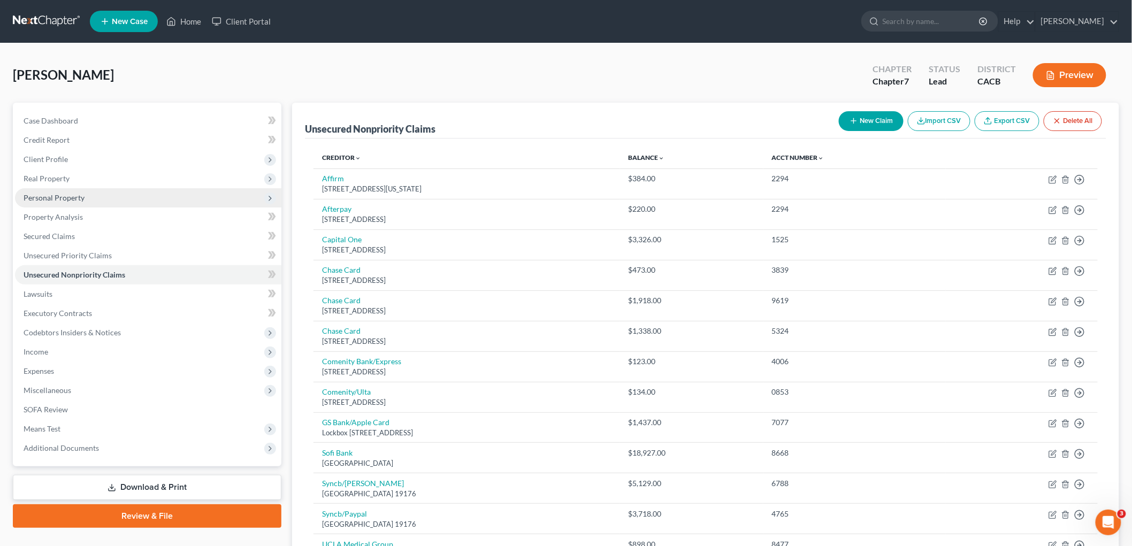
click at [71, 199] on span "Personal Property" at bounding box center [54, 197] width 61 height 9
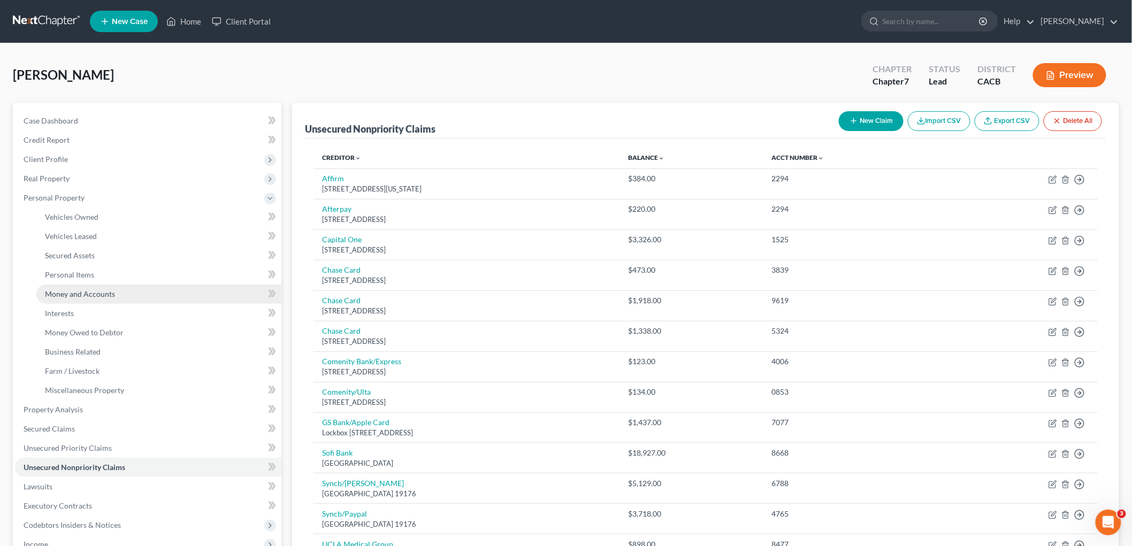
click at [101, 296] on span "Money and Accounts" at bounding box center [80, 293] width 70 height 9
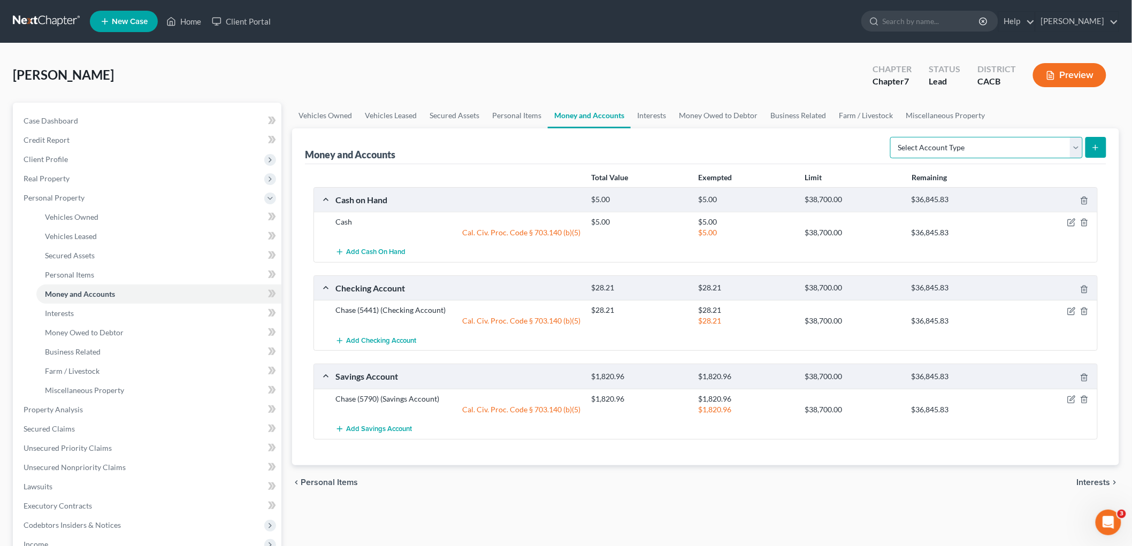
click at [973, 140] on select "Select Account Type Brokerage Cash on Hand Certificates of Deposit Checking Acc…" at bounding box center [986, 147] width 193 height 21
select select "checking"
click at [892, 137] on select "Select Account Type Brokerage Cash on Hand Certificates of Deposit Checking Acc…" at bounding box center [986, 147] width 193 height 21
click at [973, 210] on div "Cash on Hand $5.00 $5.00 $38,700.00 $36,845.83" at bounding box center [703, 200] width 779 height 24
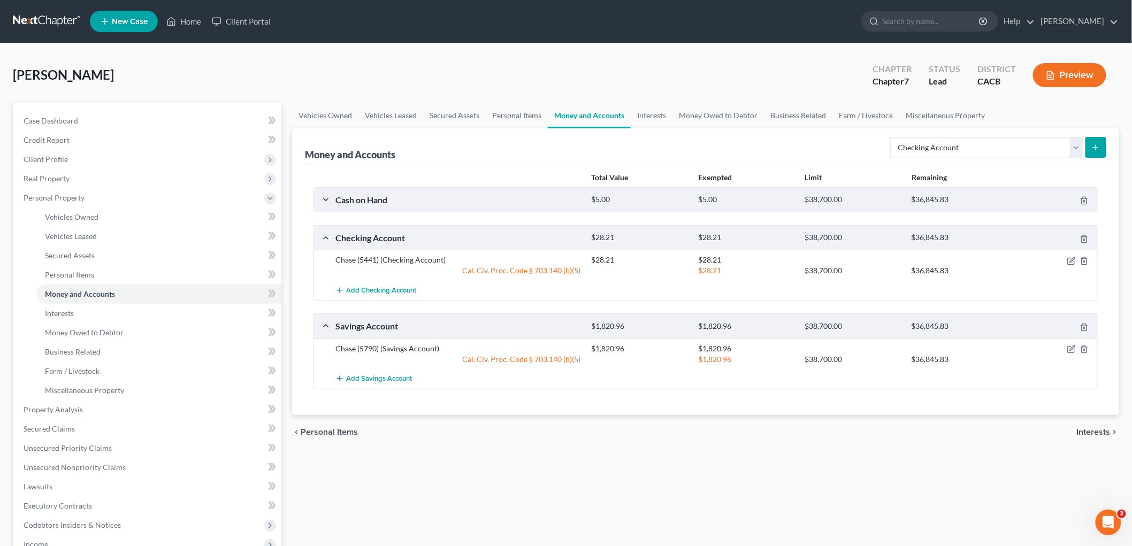
click at [973, 150] on form "Select Account Type Brokerage Cash on Hand Certificates of Deposit Checking Acc…" at bounding box center [998, 148] width 216 height 22
click at [973, 148] on button "submit" at bounding box center [1095, 147] width 21 height 21
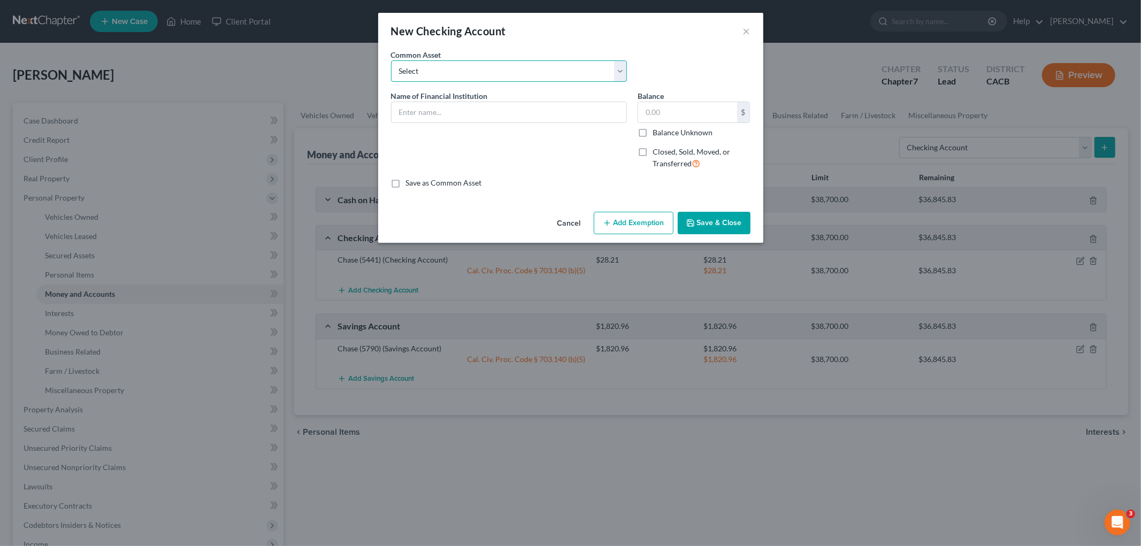
click at [460, 72] on select "Select True Grocer Credit Union (1868)" at bounding box center [509, 70] width 236 height 21
drag, startPoint x: 494, startPoint y: 35, endPoint x: 501, endPoint y: 43, distance: 10.7
click at [494, 35] on div "New Checking Account" at bounding box center [448, 31] width 115 height 15
click at [653, 147] on label "Closed, Sold, Moved, or Transferred" at bounding box center [702, 158] width 98 height 23
click at [657, 147] on input "Closed, Sold, Moved, or Transferred" at bounding box center [660, 150] width 7 height 7
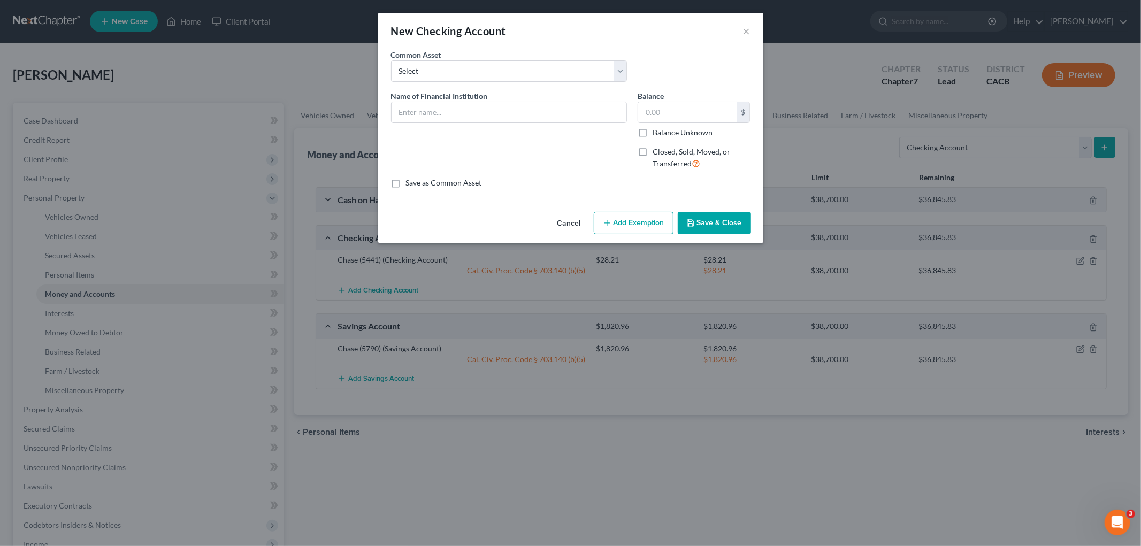
checkbox input "true"
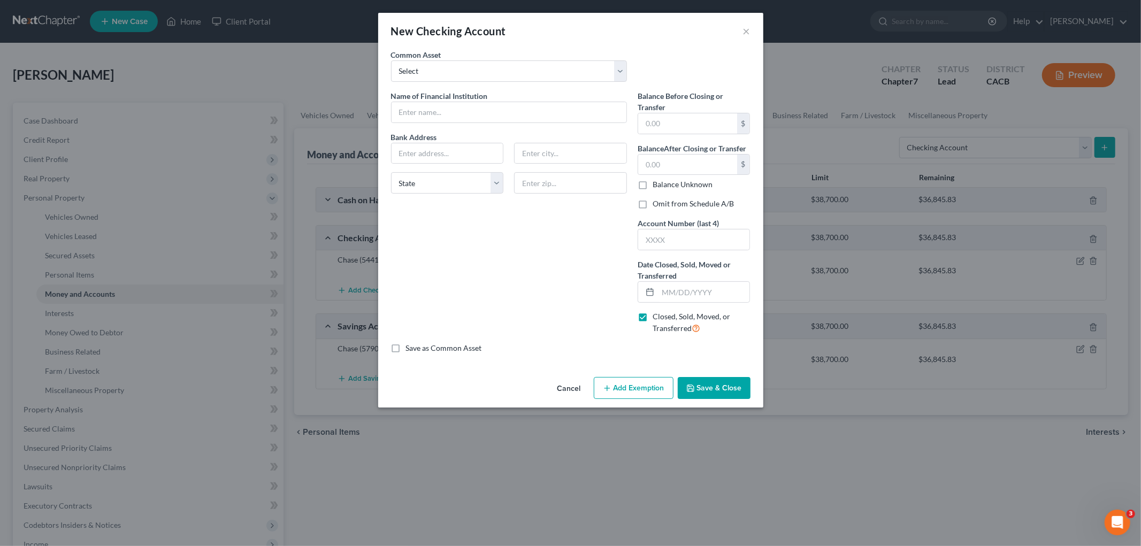
click at [643, 150] on label "Balance After Closing or Transfer" at bounding box center [692, 148] width 109 height 11
drag, startPoint x: 507, startPoint y: 130, endPoint x: 505, endPoint y: 124, distance: 6.6
click at [507, 129] on div "Name of Financial Institution * Bank Address State [US_STATE][GEOGRAPHIC_DATA] …" at bounding box center [509, 216] width 247 height 252
click at [505, 119] on input "text" at bounding box center [509, 112] width 235 height 20
click at [501, 115] on input "text" at bounding box center [509, 112] width 235 height 20
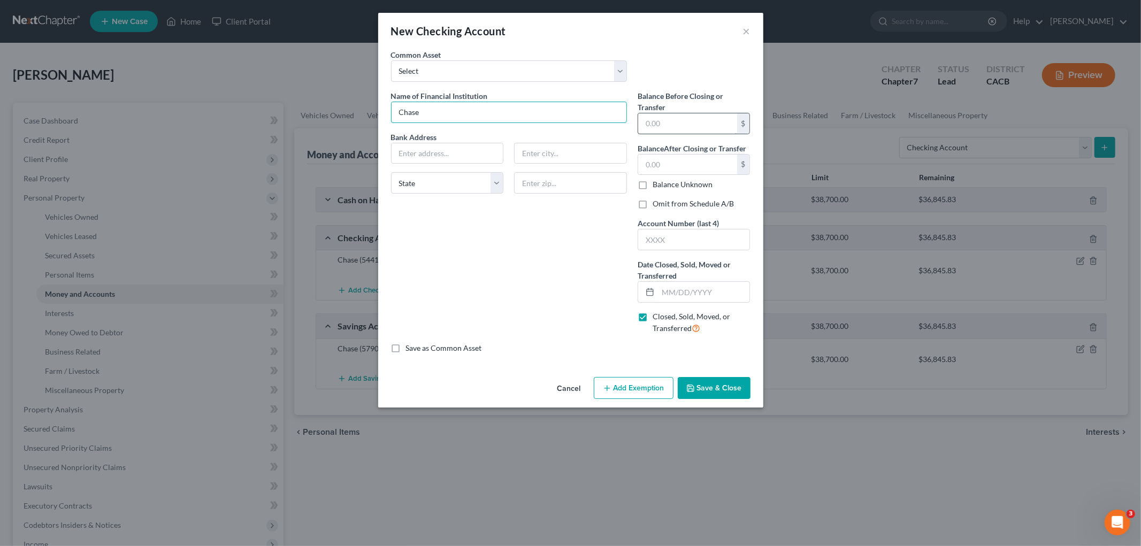
type input "Chase"
click at [684, 120] on input "text" at bounding box center [687, 123] width 99 height 20
click at [630, 202] on div "Bank Address State [US_STATE][GEOGRAPHIC_DATA] CO [GEOGRAPHIC_DATA] DE DC [GEOG…" at bounding box center [509, 167] width 247 height 71
click at [653, 190] on label "Balance Unknown" at bounding box center [683, 184] width 60 height 11
click at [657, 186] on input "Balance Unknown" at bounding box center [660, 182] width 7 height 7
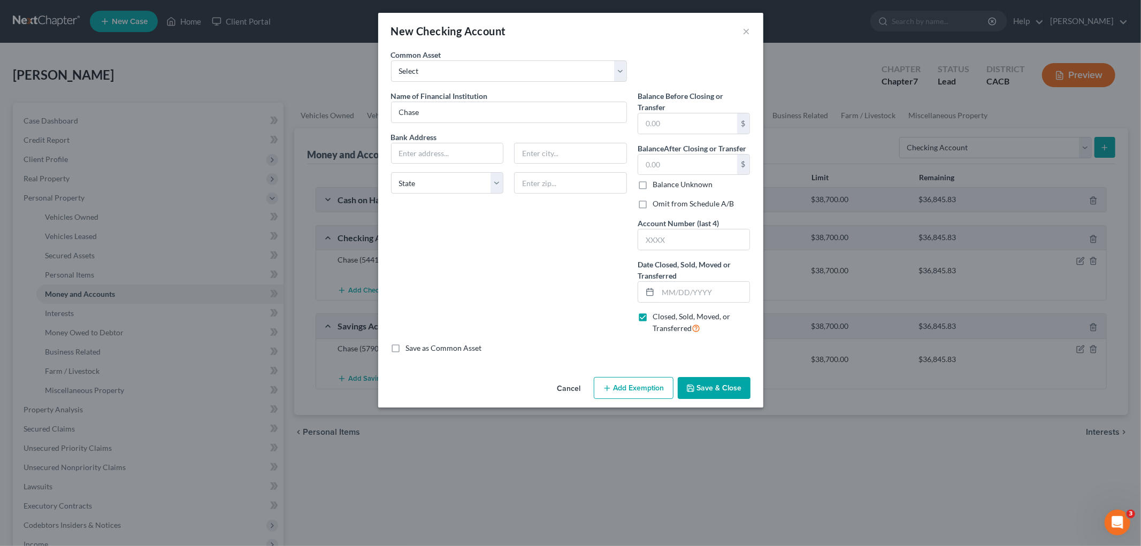
checkbox input "true"
type input "0.00"
click at [653, 206] on label "Omit from Schedule A/B" at bounding box center [693, 203] width 81 height 11
click at [657, 205] on input "Omit from Schedule A/B" at bounding box center [660, 201] width 7 height 7
checkbox input "true"
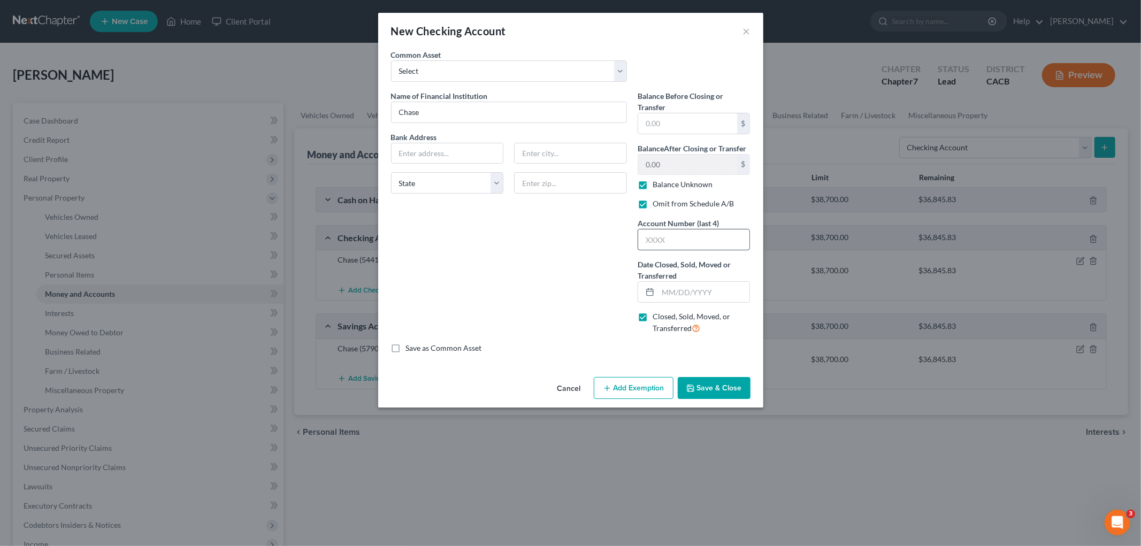
drag, startPoint x: 648, startPoint y: 235, endPoint x: 664, endPoint y: 245, distance: 18.7
click at [648, 237] on input "text" at bounding box center [694, 239] width 112 height 20
type input "5667"
type input "[DATE]"
drag, startPoint x: 480, startPoint y: 108, endPoint x: 480, endPoint y: 45, distance: 62.6
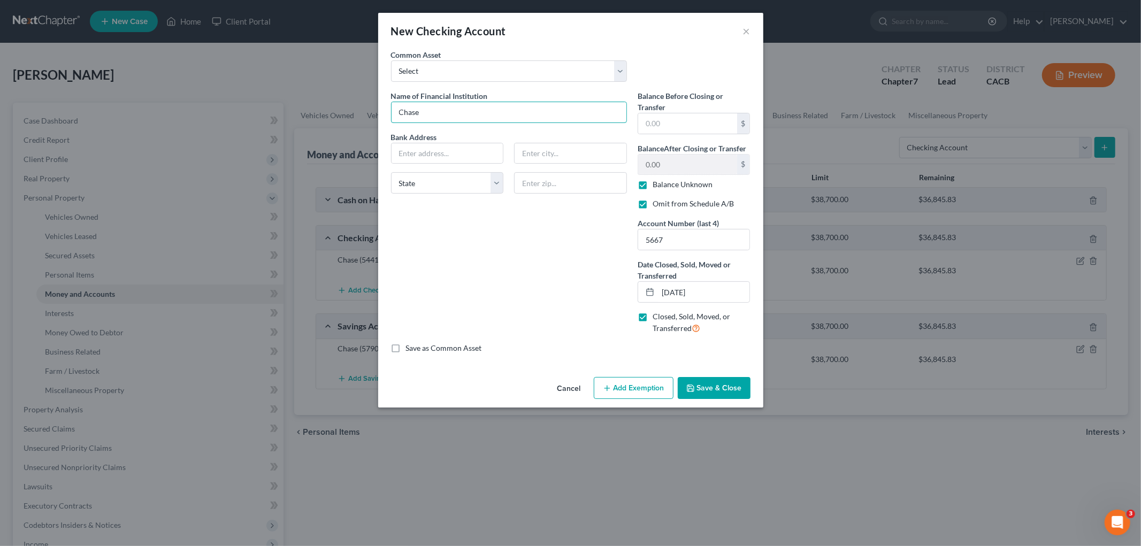
click at [356, 102] on div "New Checking Account × An exemption set must first be selected from the Filing …" at bounding box center [570, 273] width 1141 height 546
click at [436, 154] on input "text" at bounding box center [448, 153] width 112 height 20
paste input "[STREET_ADDRESS][US_STATE]"
click at [478, 150] on input "[STREET_ADDRESS][US_STATE]" at bounding box center [448, 153] width 112 height 20
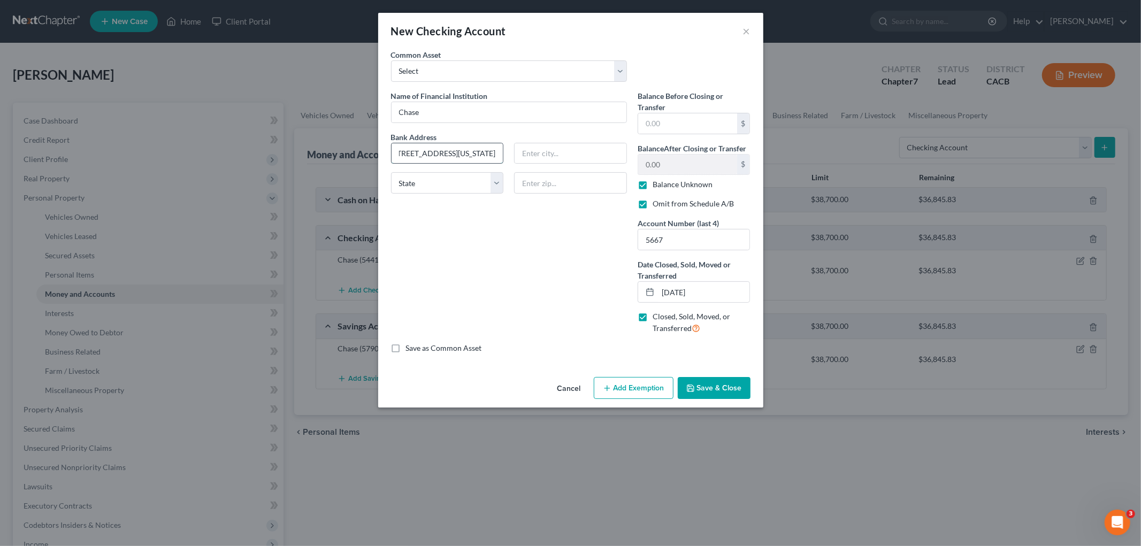
click at [478, 150] on input "[STREET_ADDRESS][US_STATE]" at bounding box center [448, 153] width 112 height 20
type input "[STREET_ADDRESS][US_STATE]"
click at [565, 186] on input "text" at bounding box center [570, 182] width 113 height 21
paste input "10017"
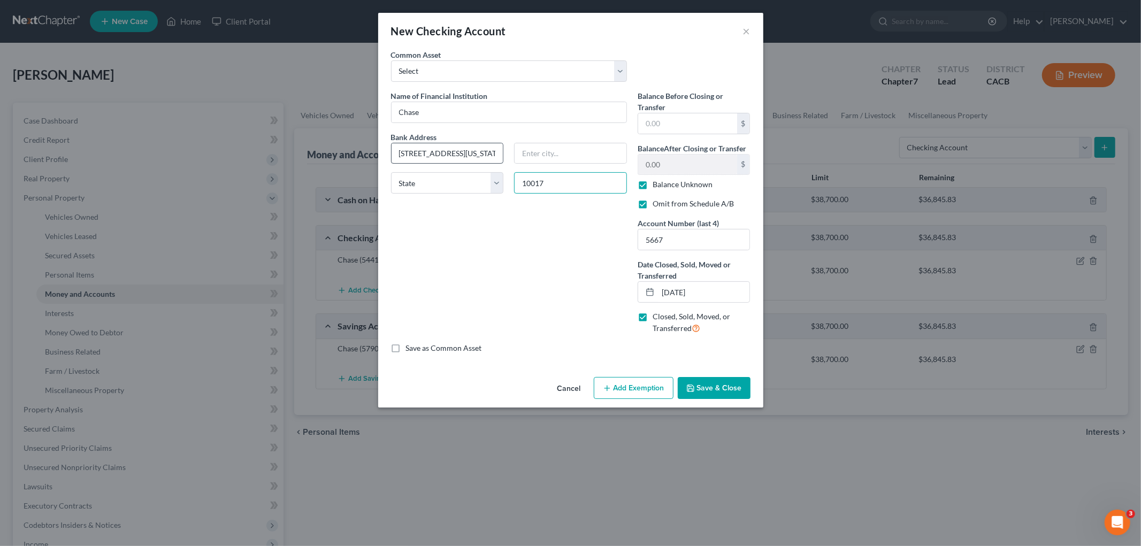
type input "10017"
type input "[US_STATE]"
select select "35"
drag, startPoint x: 441, startPoint y: 155, endPoint x: 746, endPoint y: 162, distance: 304.9
click at [742, 172] on div "Name of Financial Institution * Chase Bank Address [STREET_ADDRESS][US_STATE] […" at bounding box center [571, 216] width 370 height 252
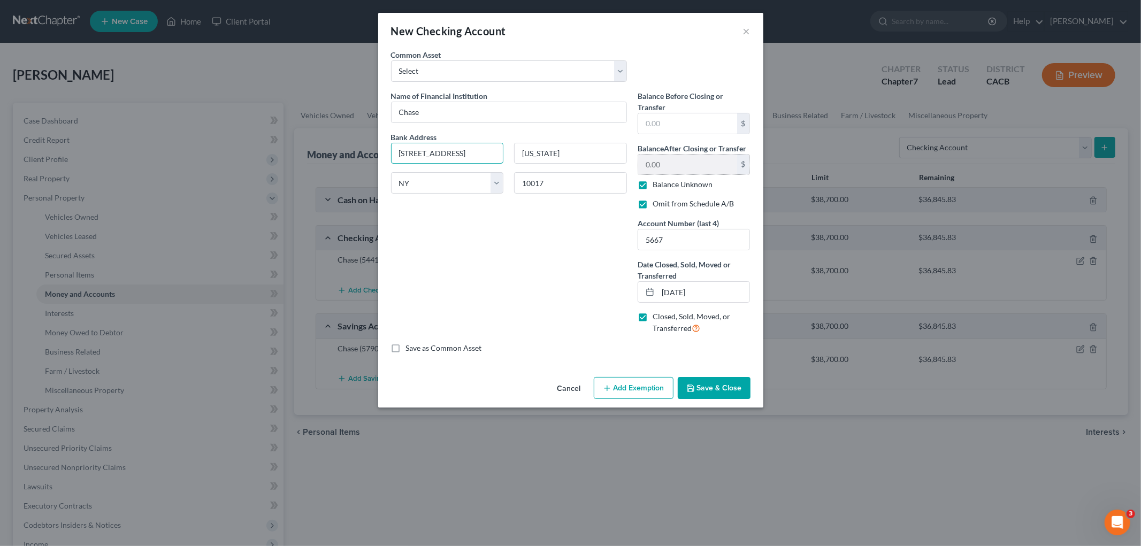
type input "[STREET_ADDRESS]"
click at [699, 381] on button "Save & Close" at bounding box center [714, 388] width 73 height 22
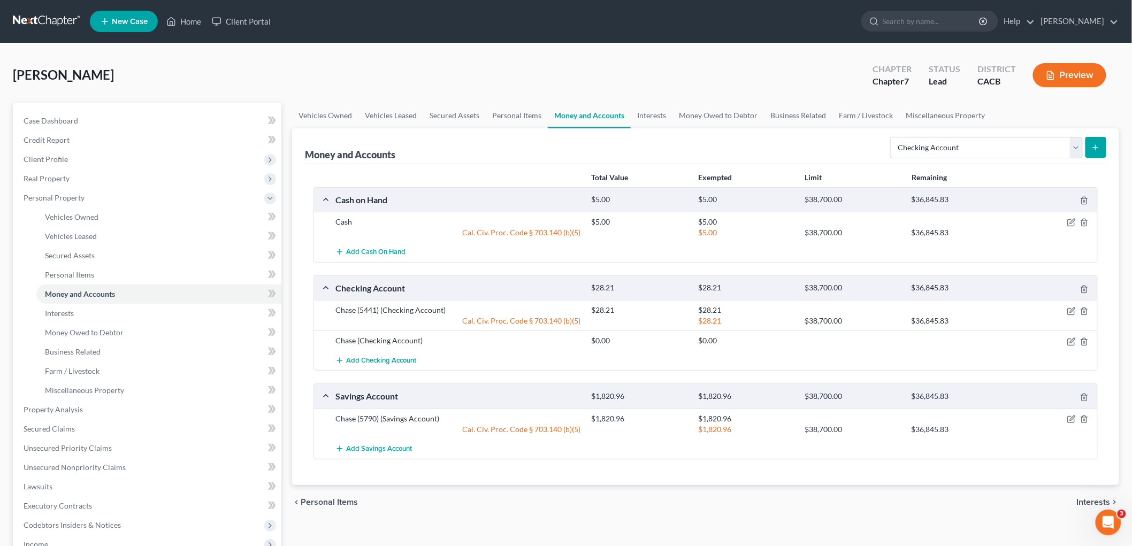
click at [973, 70] on button "Preview" at bounding box center [1069, 75] width 73 height 24
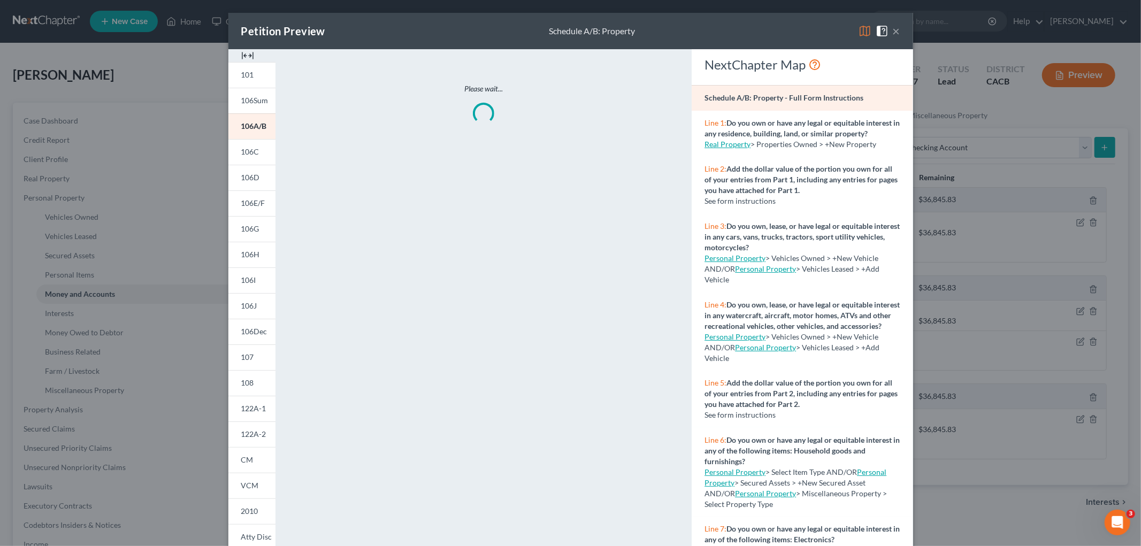
click at [858, 29] on img at bounding box center [864, 31] width 13 height 13
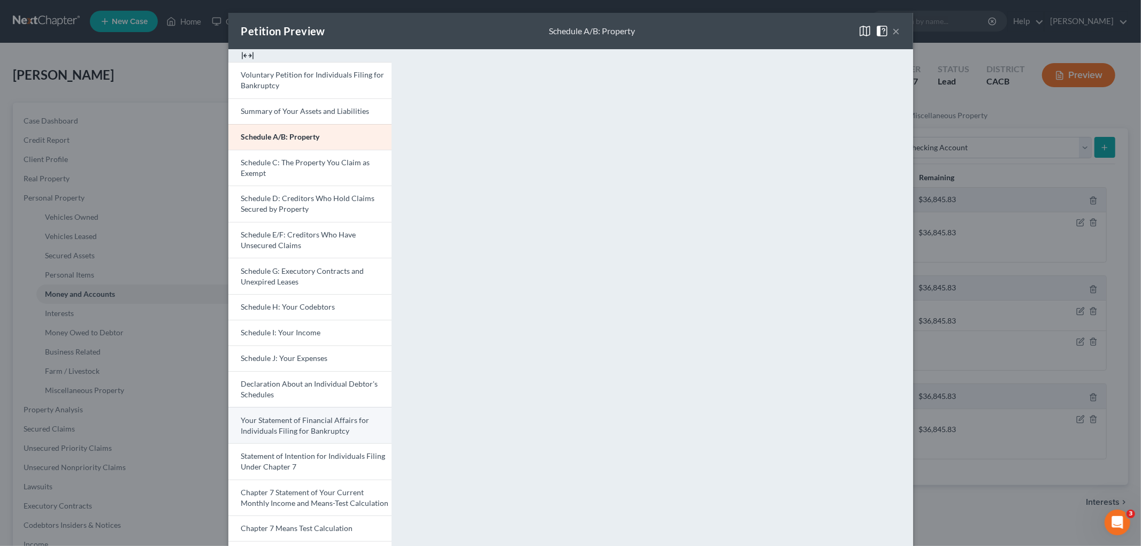
click at [354, 411] on link "Your Statement of Financial Affairs for Individuals Filing for Bankruptcy" at bounding box center [309, 425] width 163 height 36
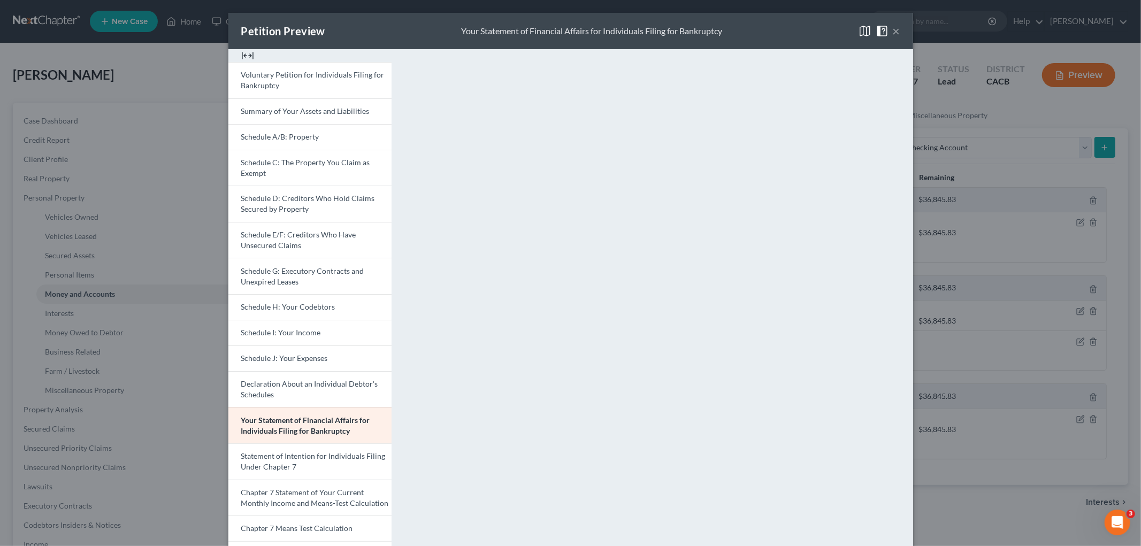
click at [973, 402] on div "Petition Preview Your Statement of Financial Affairs for Individuals Filing for…" at bounding box center [570, 273] width 1141 height 546
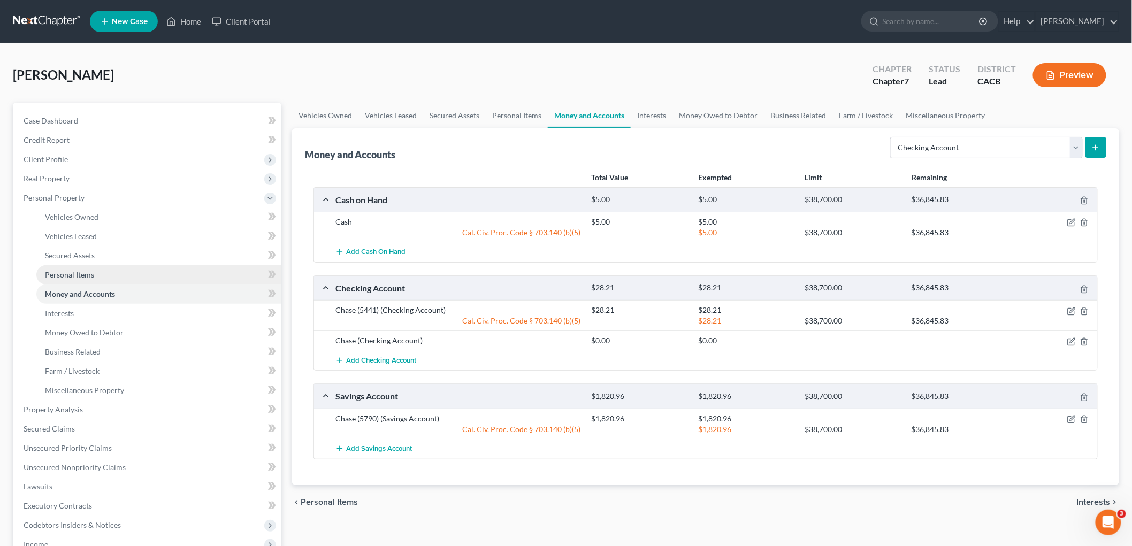
drag, startPoint x: 793, startPoint y: 359, endPoint x: 93, endPoint y: 279, distance: 704.2
click at [93, 279] on link "Personal Items" at bounding box center [158, 274] width 245 height 19
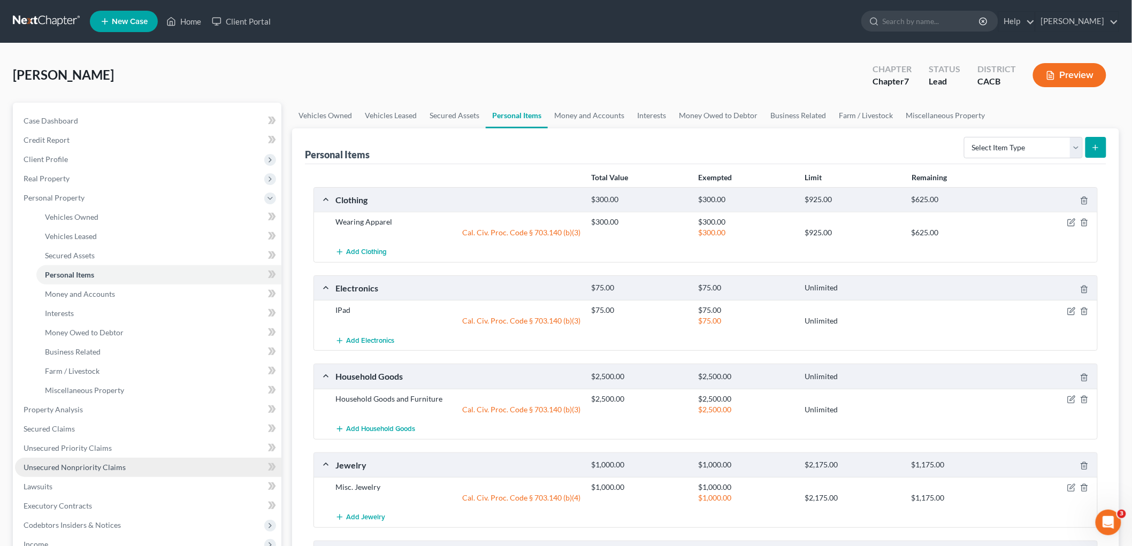
click at [151, 447] on link "Unsecured Nonpriority Claims" at bounding box center [148, 467] width 266 height 19
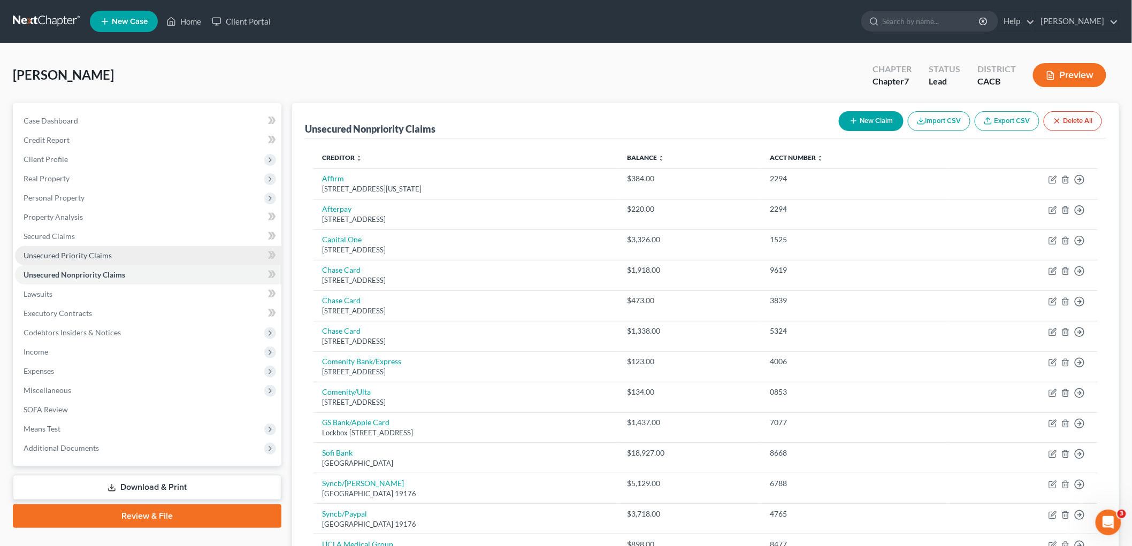
click at [121, 256] on link "Unsecured Priority Claims" at bounding box center [148, 255] width 266 height 19
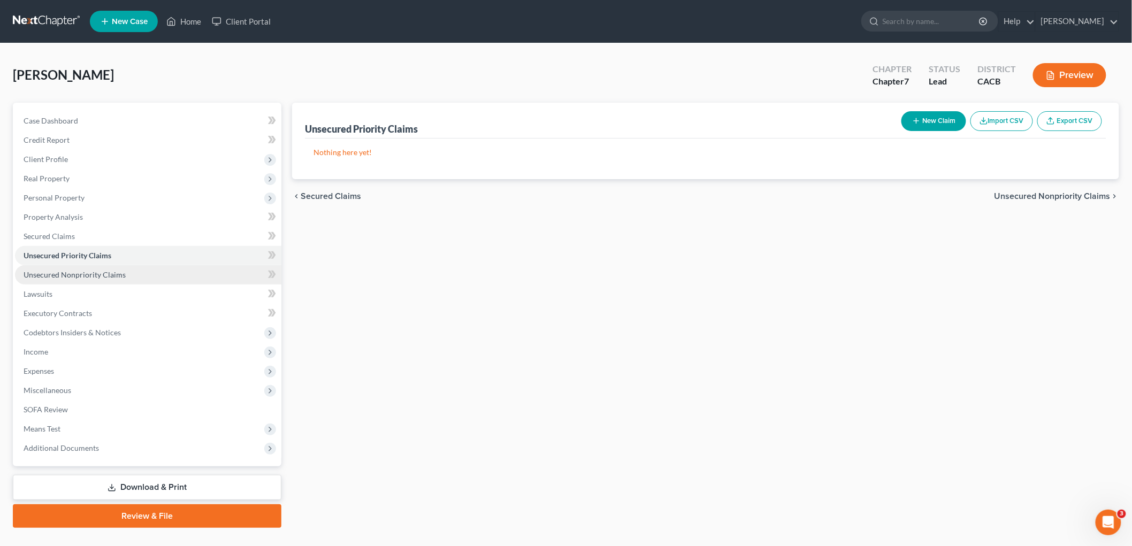
click at [121, 273] on span "Unsecured Nonpriority Claims" at bounding box center [75, 274] width 102 height 9
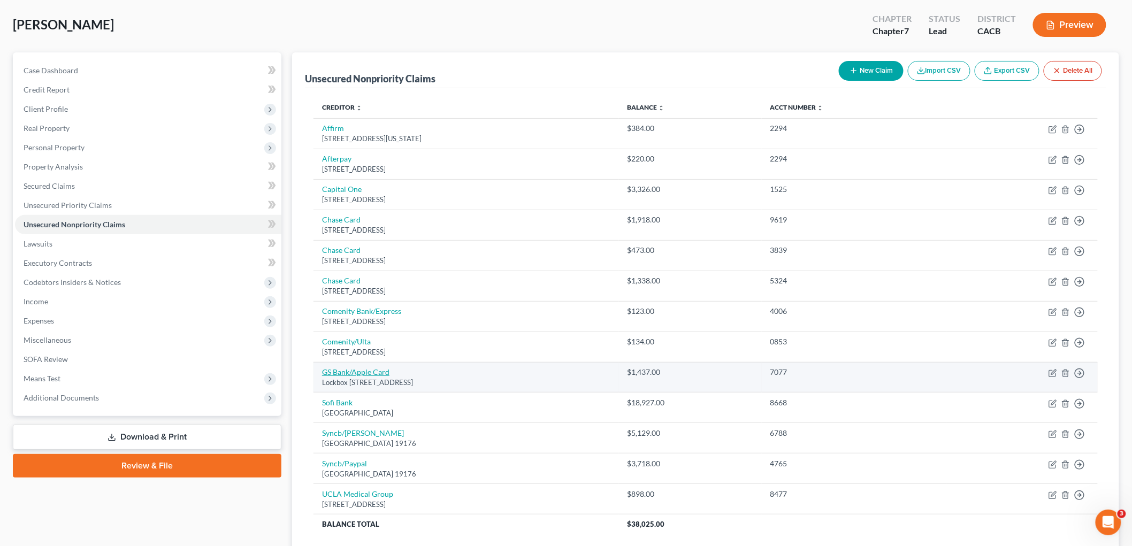
scroll to position [119, 0]
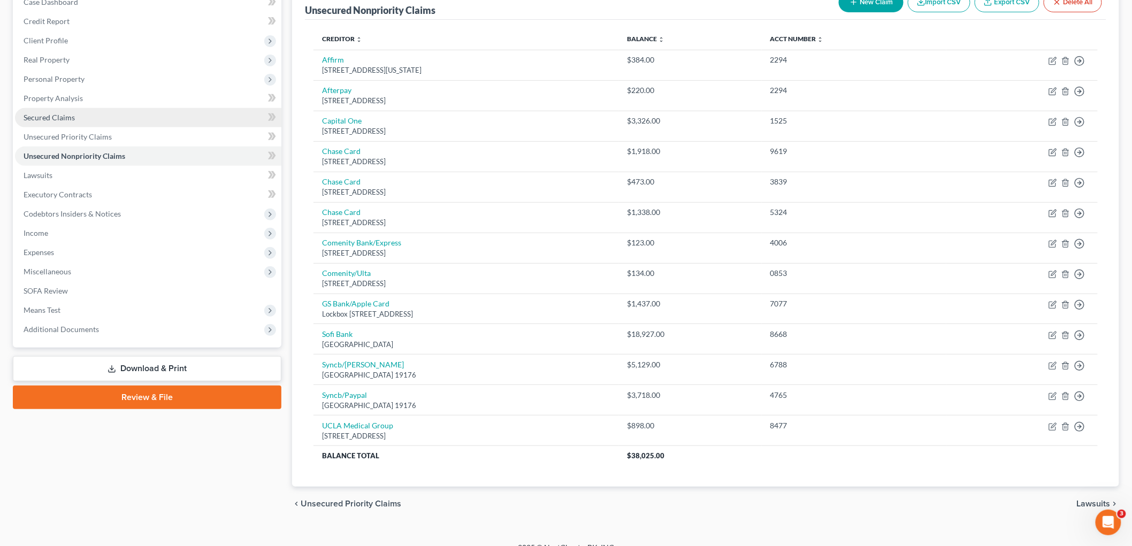
click at [55, 123] on link "Secured Claims" at bounding box center [148, 117] width 266 height 19
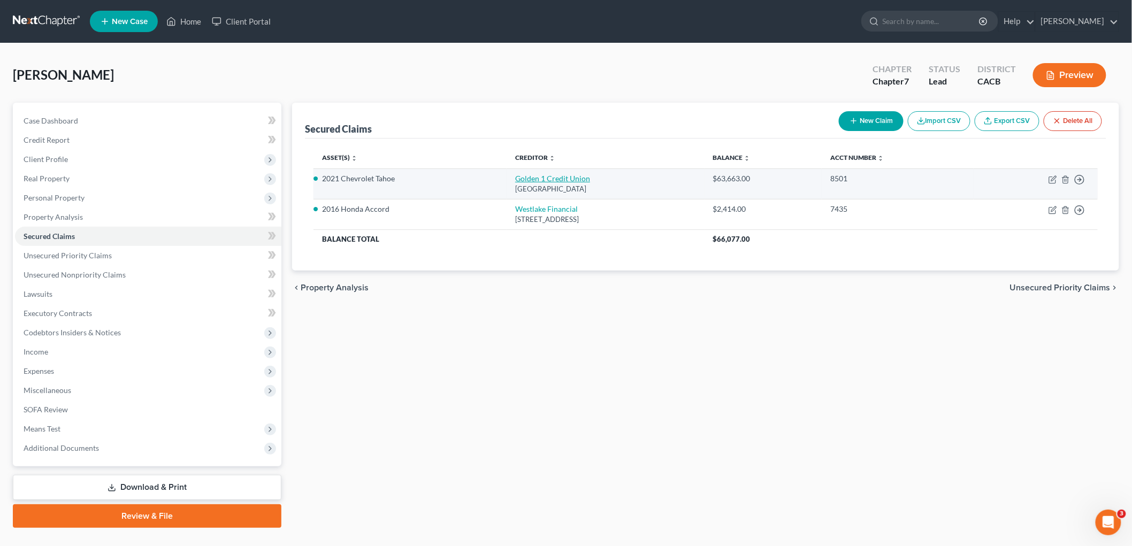
click at [515, 178] on link "Golden 1 Credit Union" at bounding box center [552, 178] width 75 height 9
select select "4"
select select "0"
select select "4"
select select "0"
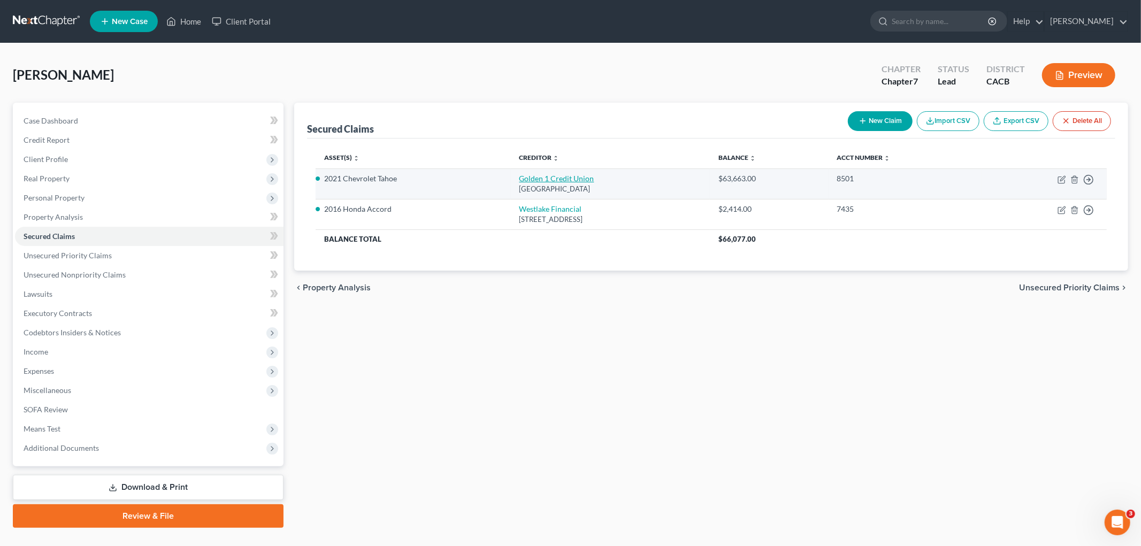
select select "0"
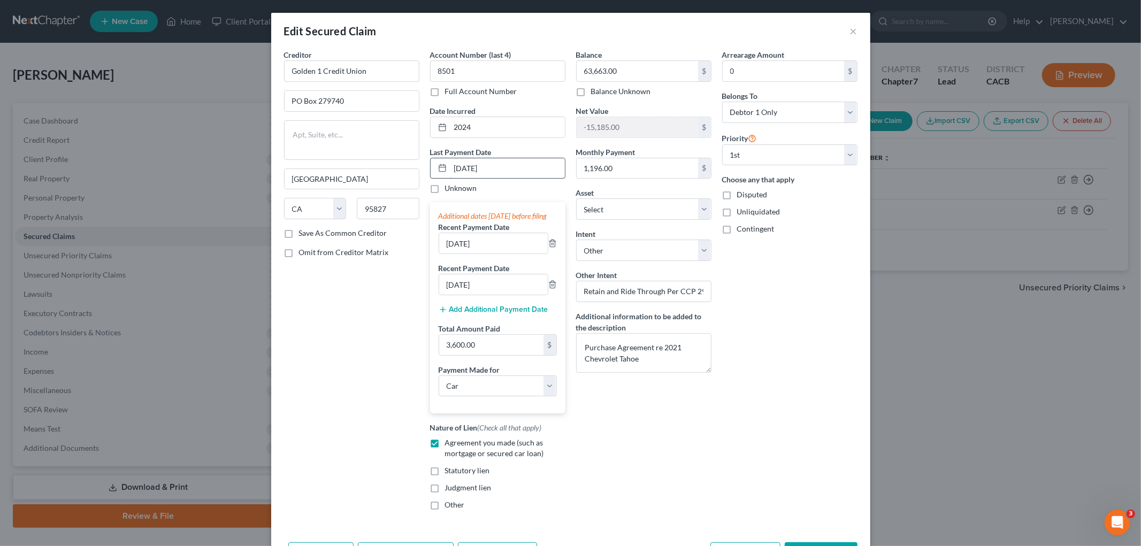
drag, startPoint x: 500, startPoint y: 167, endPoint x: 444, endPoint y: 161, distance: 55.5
click at [451, 163] on input "[DATE]" at bounding box center [507, 168] width 114 height 20
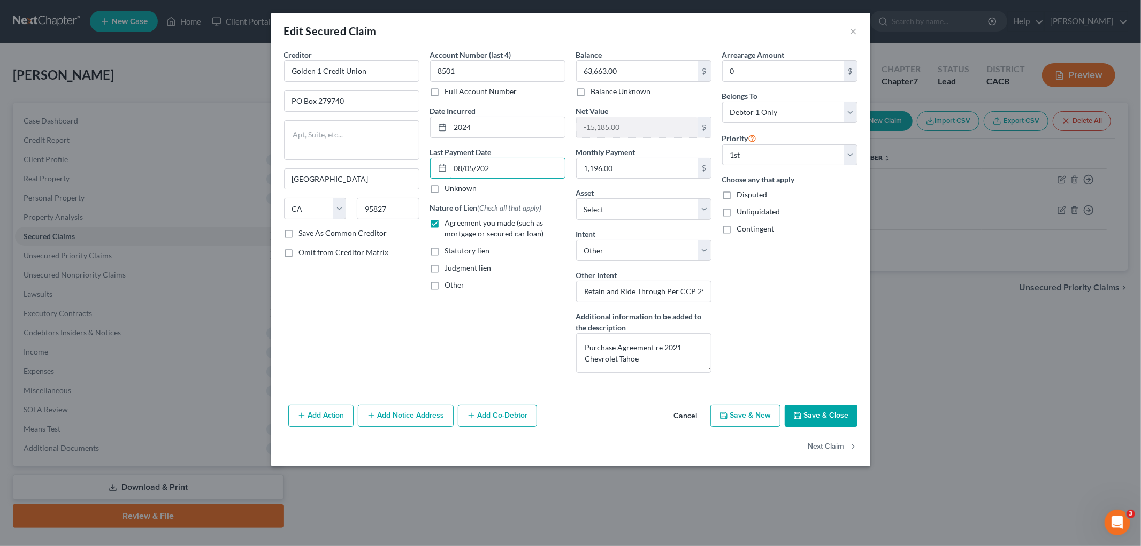
type input "[DATE]"
select select "0"
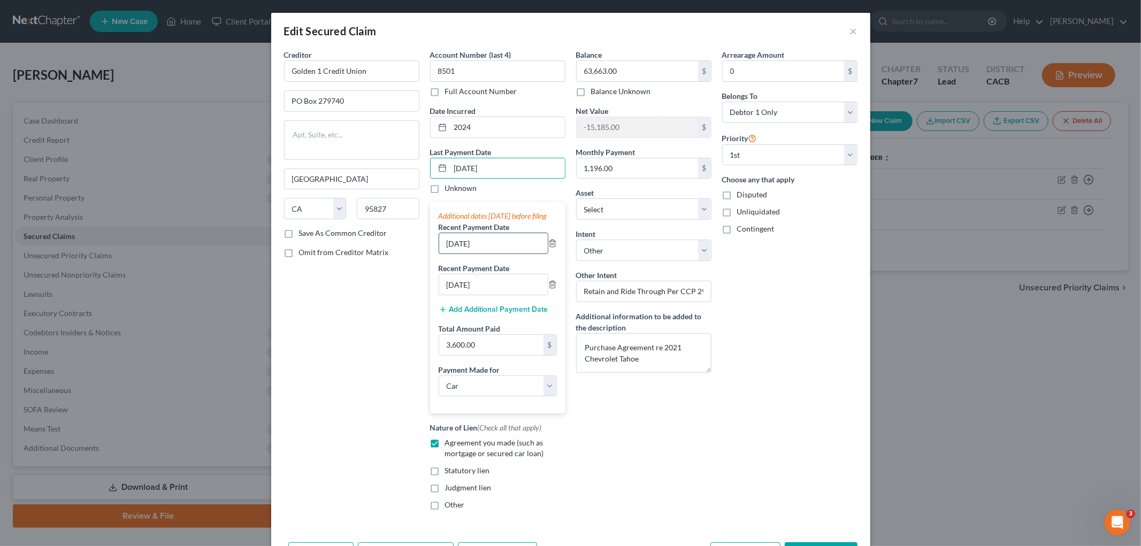
type input "[DATE]"
drag, startPoint x: 506, startPoint y: 258, endPoint x: 423, endPoint y: 255, distance: 82.9
click at [425, 255] on div "Account Number (last 4) 8501 Full Account Number Date Incurred 2024 Last Paymen…" at bounding box center [498, 284] width 146 height 470
type input "07/2025"
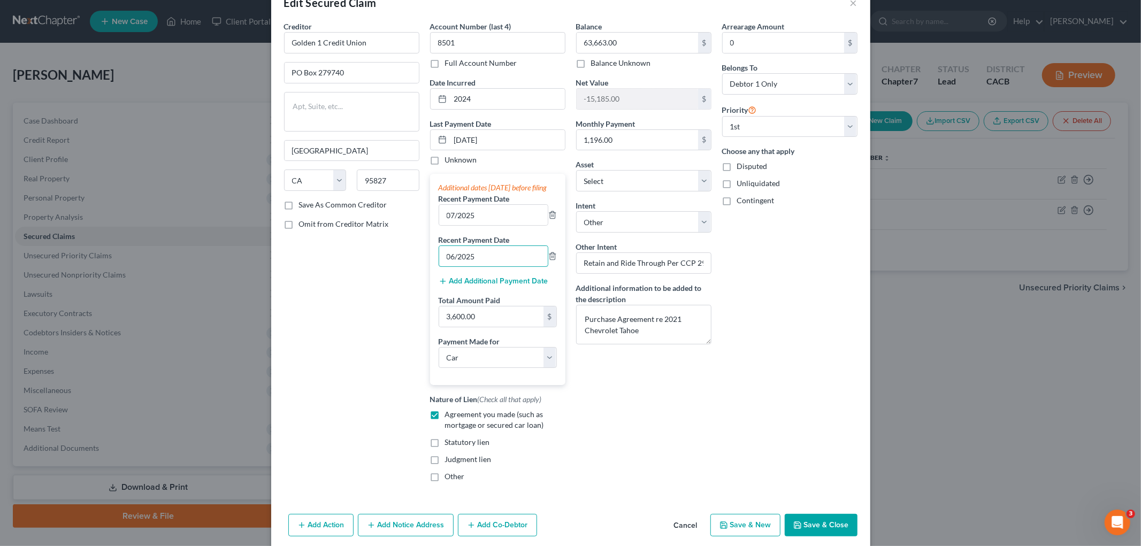
scroll to position [82, 0]
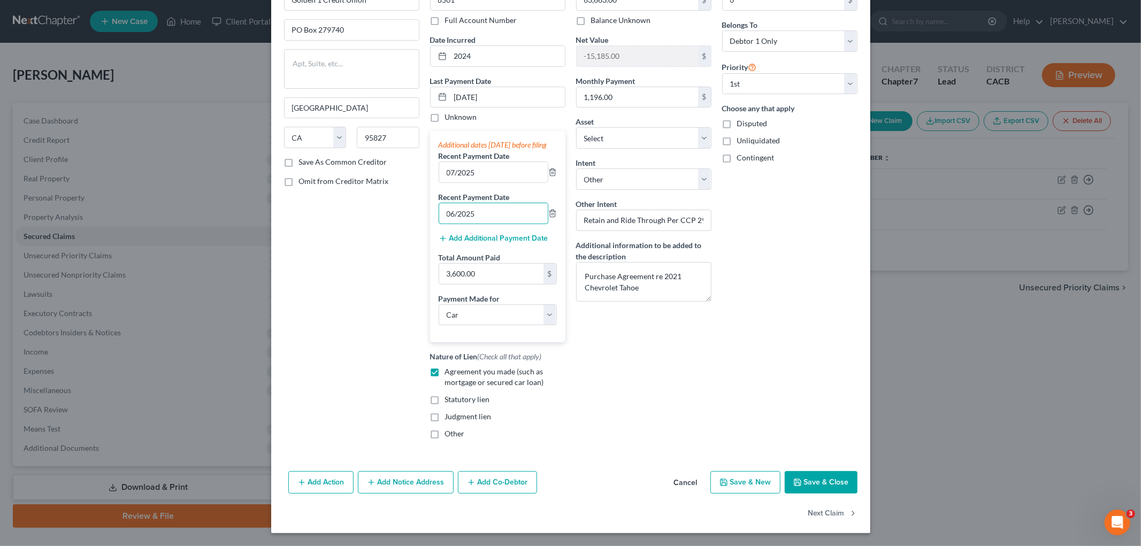
type input "06/2025"
drag, startPoint x: 808, startPoint y: 484, endPoint x: 796, endPoint y: 474, distance: 16.0
click at [809, 447] on button "Save & Close" at bounding box center [821, 482] width 73 height 22
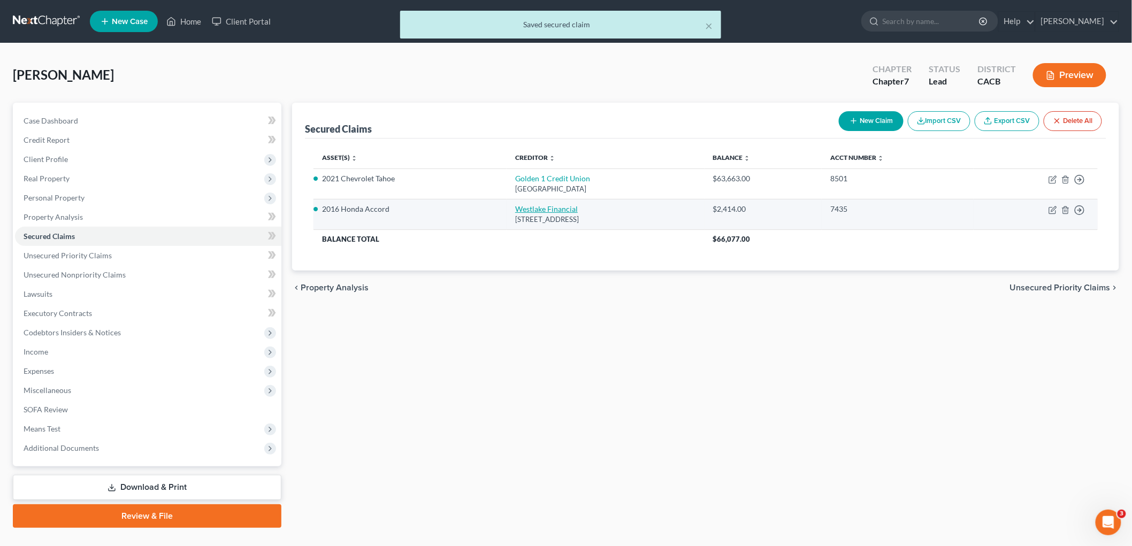
click at [515, 210] on link "Westlake Financial" at bounding box center [546, 208] width 63 height 9
select select "4"
select select "0"
select select "4"
select select "0"
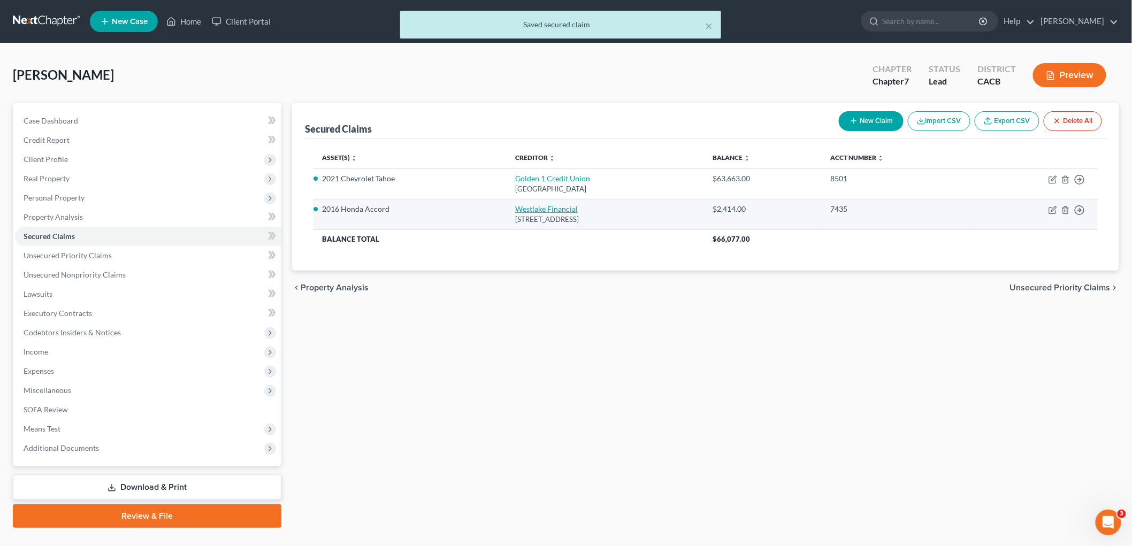
select select "0"
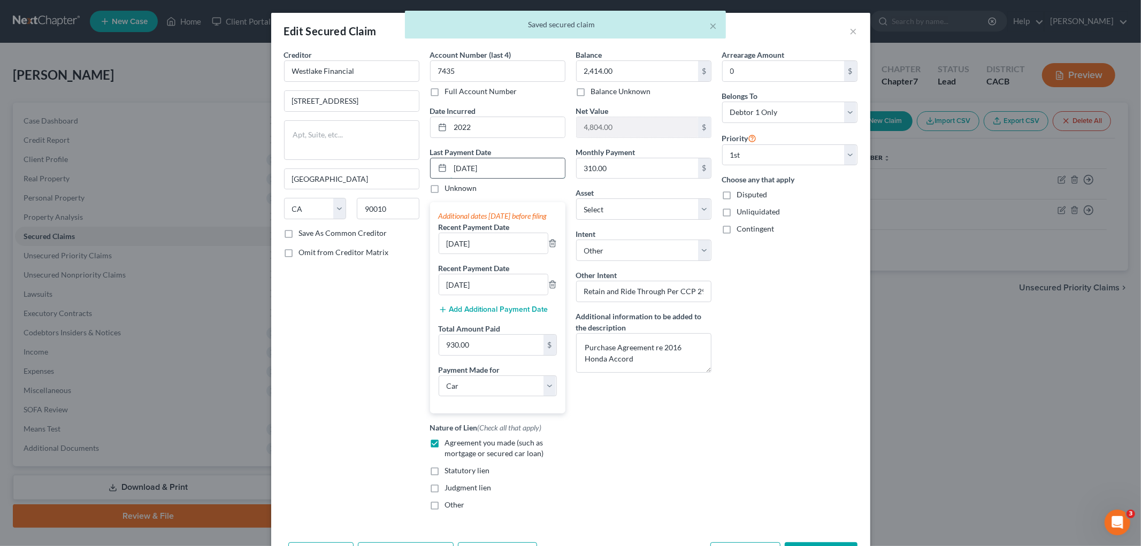
click at [497, 167] on input "[DATE]" at bounding box center [507, 168] width 114 height 20
drag, startPoint x: 504, startPoint y: 167, endPoint x: 435, endPoint y: 166, distance: 69.0
click at [435, 166] on div "[DATE]" at bounding box center [497, 168] width 135 height 21
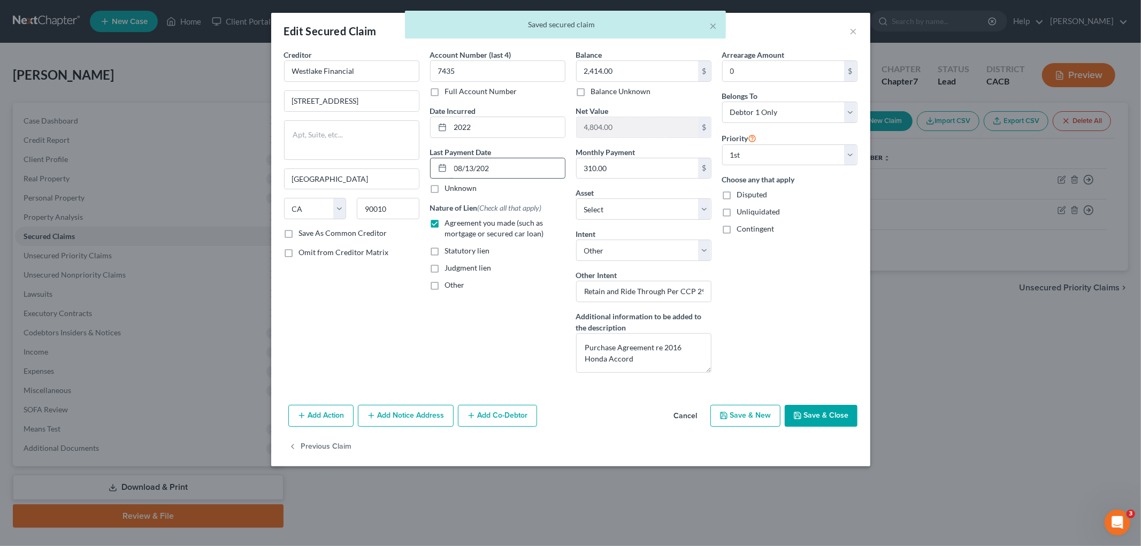
type input "[DATE]"
select select "0"
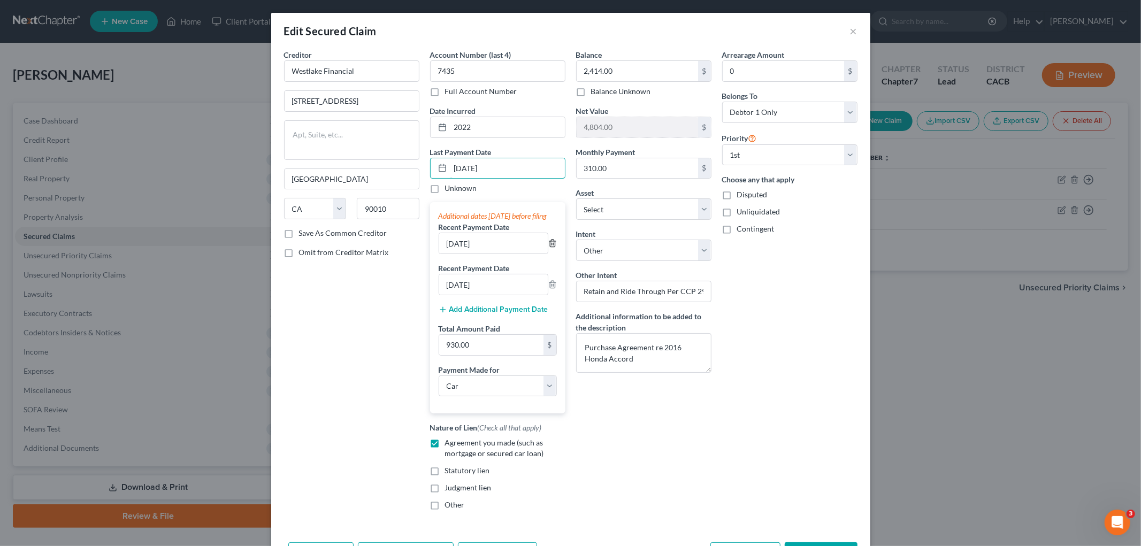
type input "[DATE]"
click at [549, 241] on polyline "button" at bounding box center [552, 241] width 6 height 0
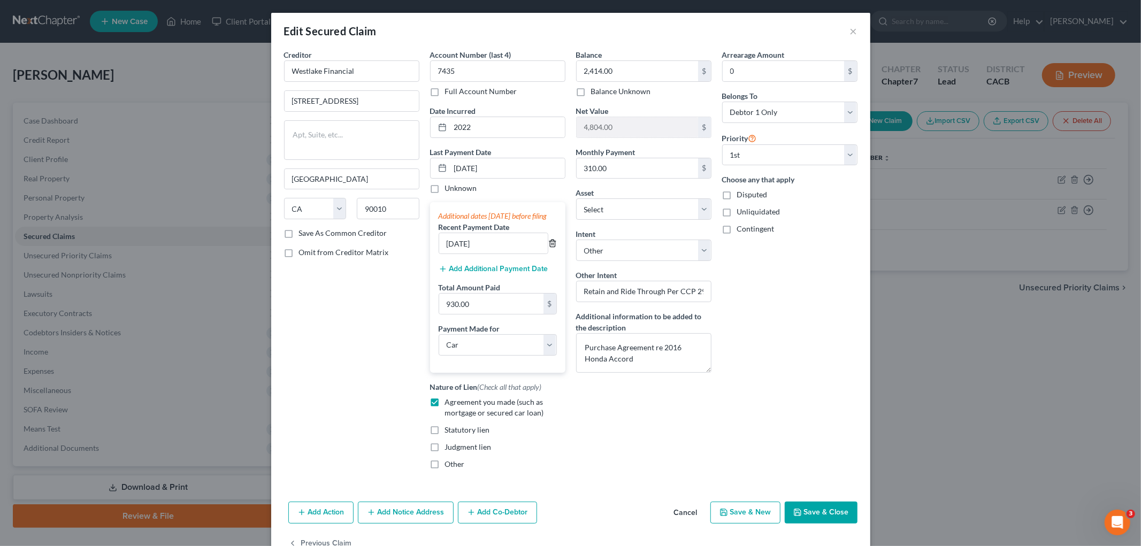
click at [549, 241] on polyline "button" at bounding box center [552, 241] width 6 height 0
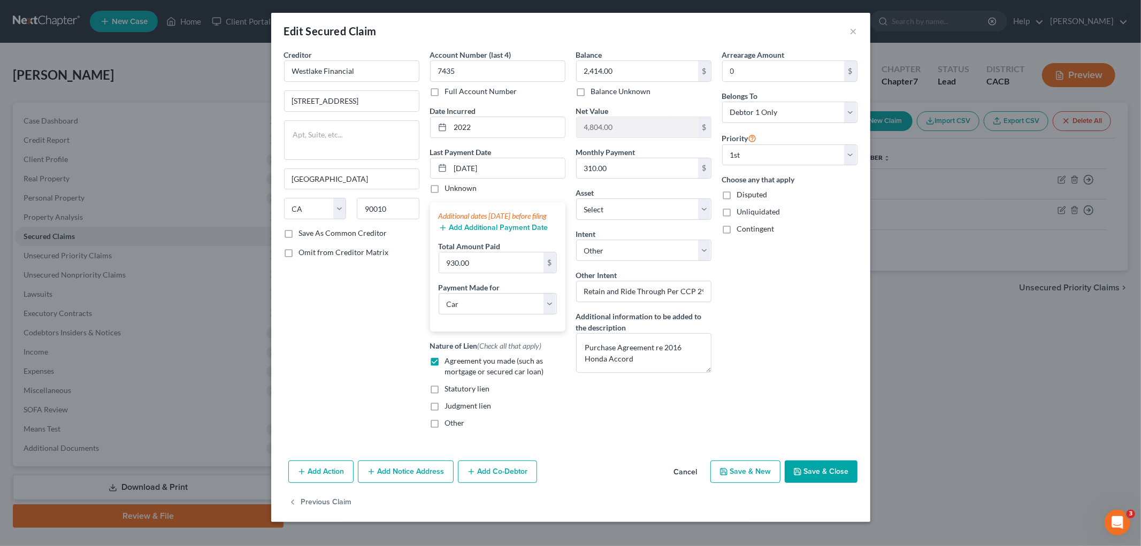
click at [488, 232] on button "Add Additional Payment Date" at bounding box center [494, 228] width 110 height 9
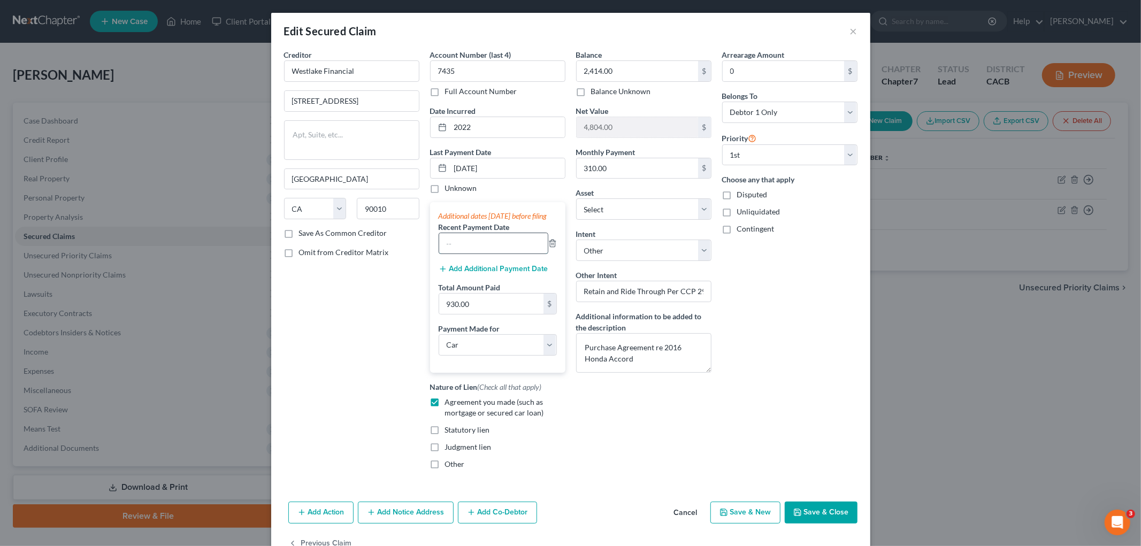
drag, startPoint x: 481, startPoint y: 253, endPoint x: 494, endPoint y: 248, distance: 13.4
click at [481, 253] on input "text" at bounding box center [493, 243] width 109 height 20
type input "06/2025"
drag, startPoint x: 518, startPoint y: 273, endPoint x: 514, endPoint y: 278, distance: 6.5
click at [518, 273] on div "Additional dates [DATE] before filing Recent Payment Date 06/2025 Add Additiona…" at bounding box center [497, 287] width 135 height 170
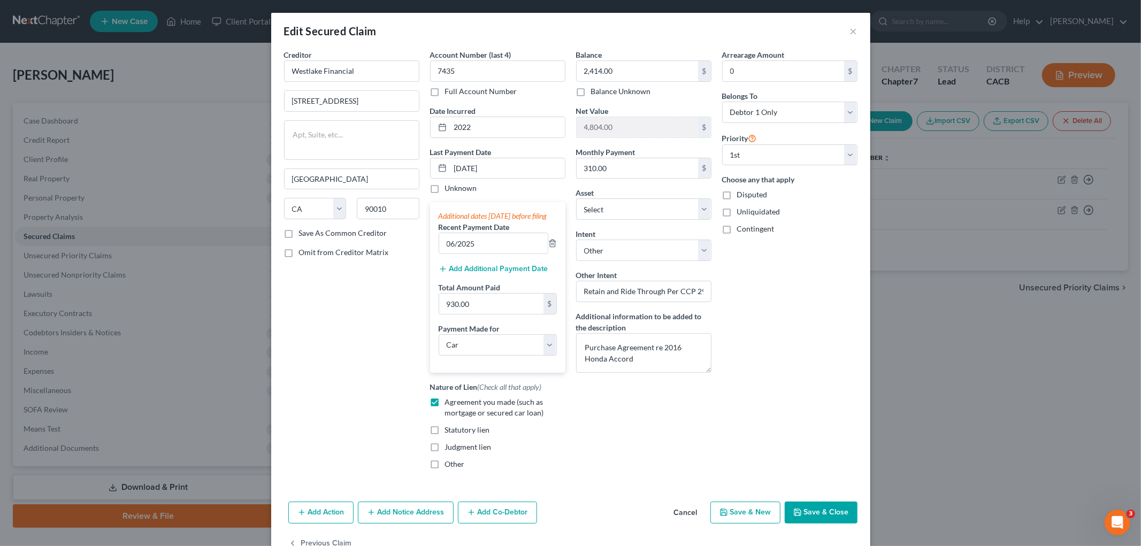
click at [513, 273] on button "Add Additional Payment Date" at bounding box center [494, 269] width 110 height 9
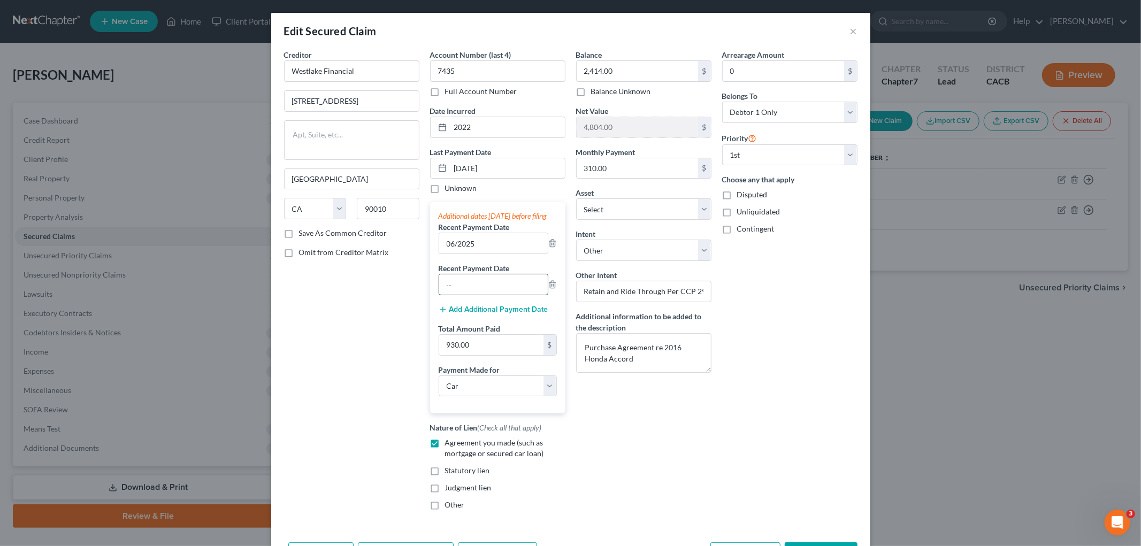
click at [486, 289] on input "text" at bounding box center [493, 284] width 109 height 20
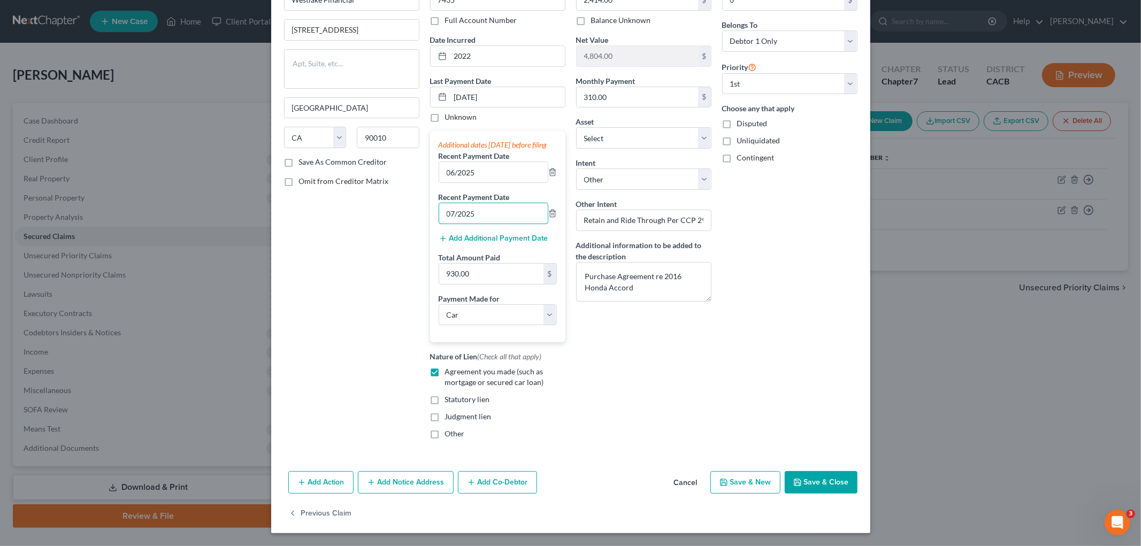
type input "07/2025"
click at [805, 447] on button "Save & Close" at bounding box center [821, 482] width 73 height 22
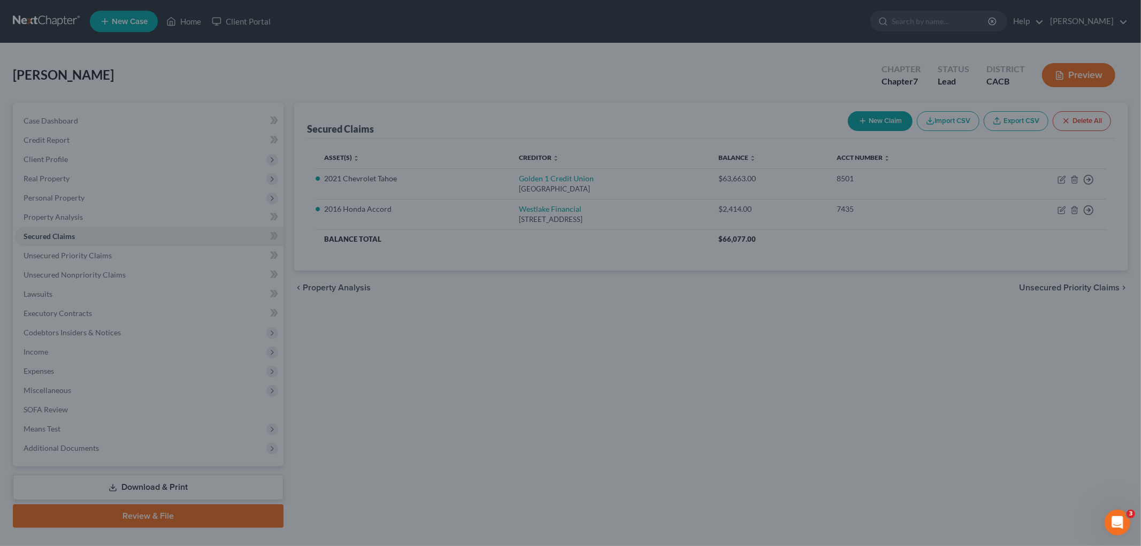
select select "3"
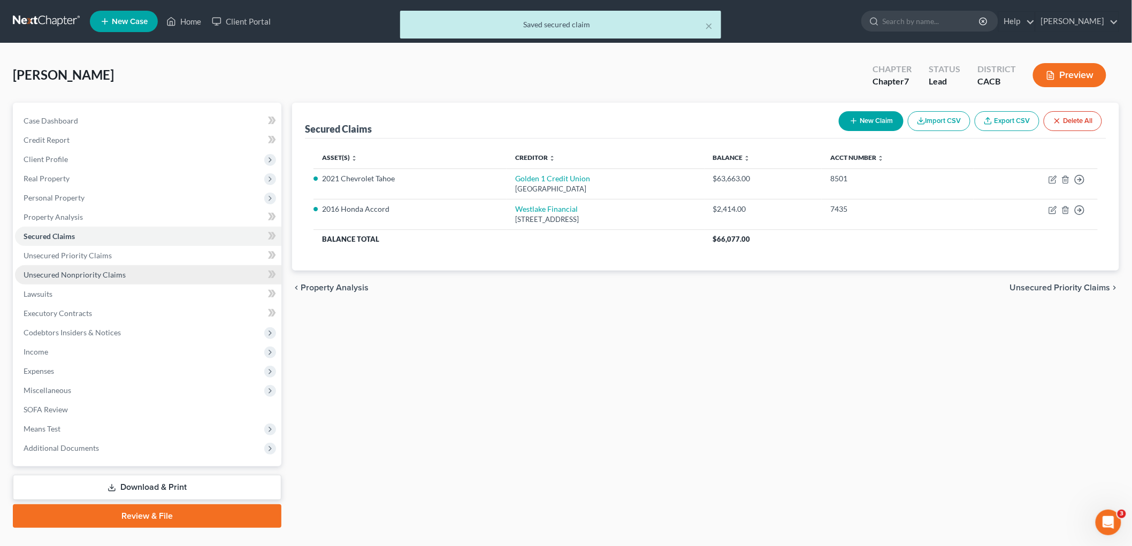
click at [70, 268] on link "Unsecured Nonpriority Claims" at bounding box center [148, 274] width 266 height 19
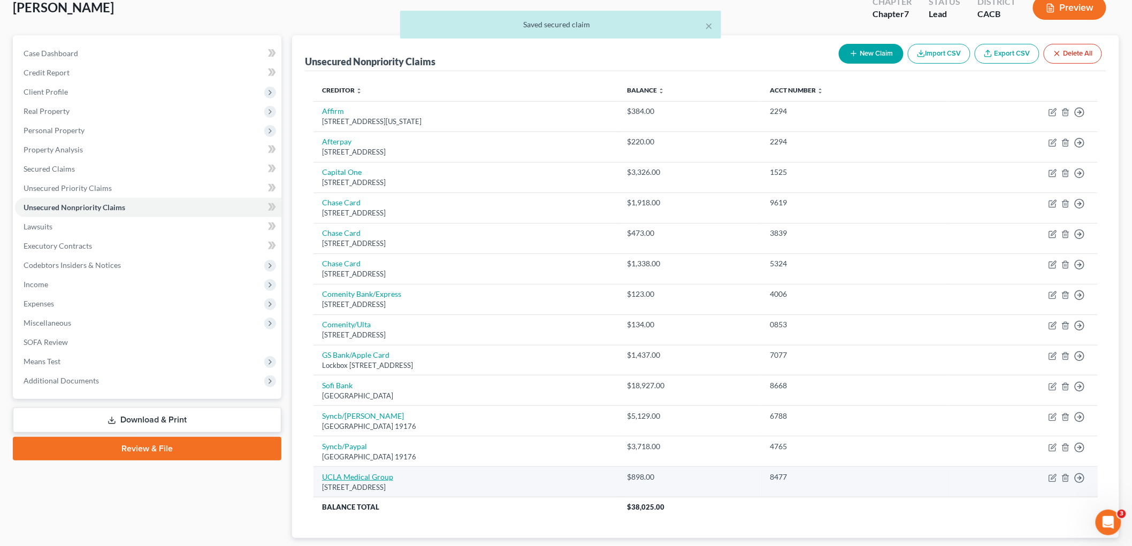
scroll to position [135, 0]
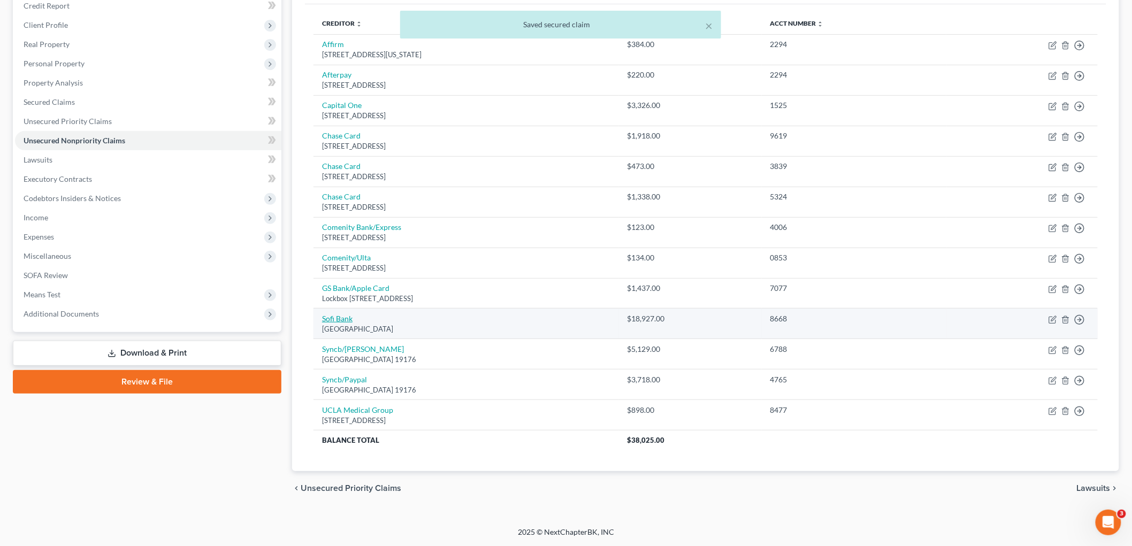
click at [339, 318] on link "Sofi Bank" at bounding box center [337, 318] width 30 height 9
select select "45"
select select "14"
select select "0"
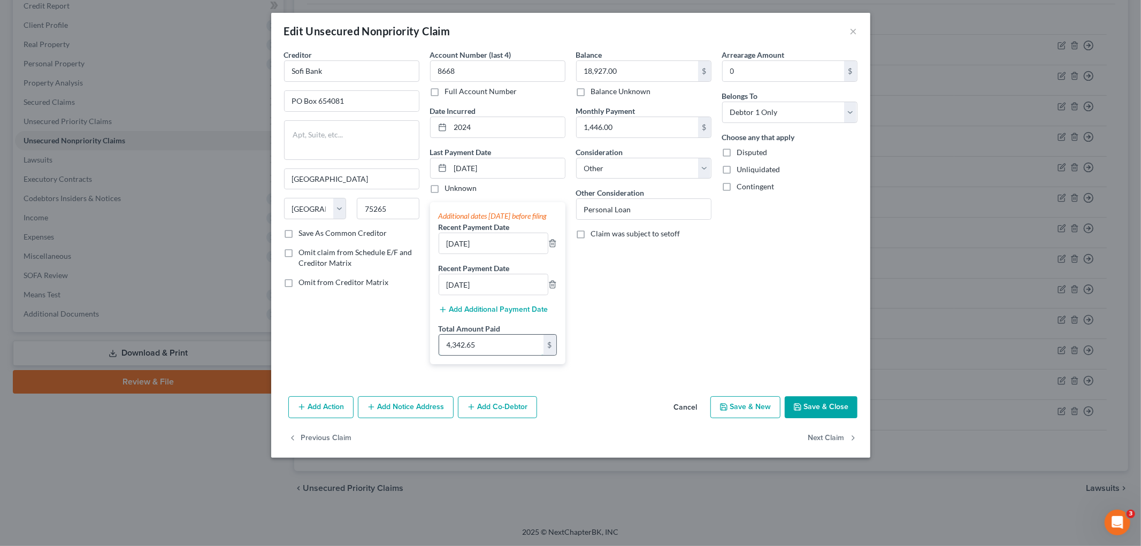
click at [481, 354] on input "4,342.65" at bounding box center [491, 345] width 104 height 20
click at [478, 354] on input "4,342.65" at bounding box center [491, 345] width 104 height 20
type input "2,892"
drag, startPoint x: 550, startPoint y: 289, endPoint x: 551, endPoint y: 295, distance: 6.0
click at [551, 295] on div "[DATE]" at bounding box center [498, 284] width 118 height 21
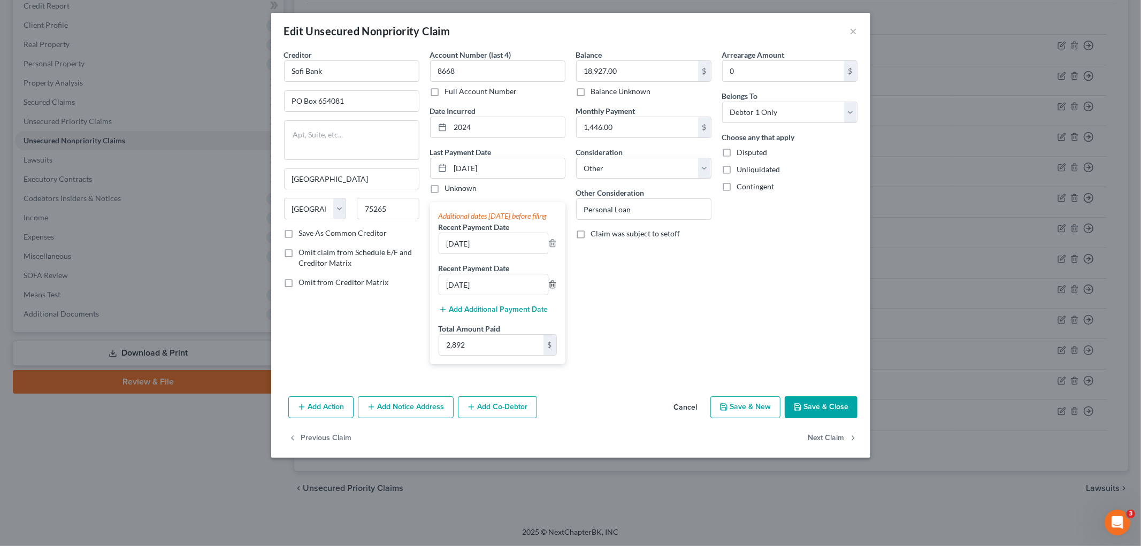
click at [551, 289] on icon "button" at bounding box center [552, 284] width 9 height 9
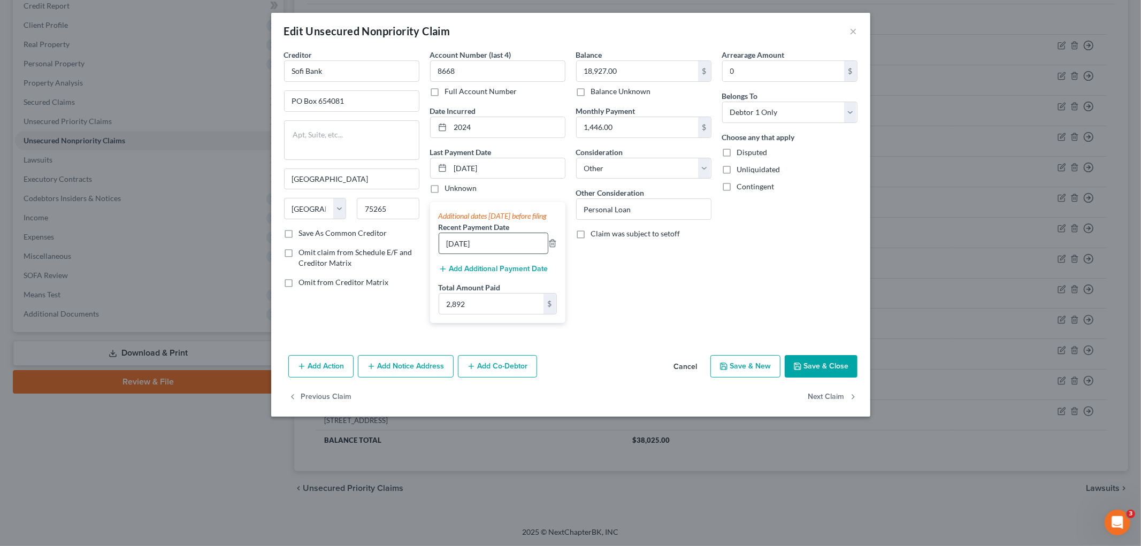
click at [517, 254] on input "[DATE]" at bounding box center [493, 243] width 109 height 20
drag, startPoint x: 515, startPoint y: 259, endPoint x: 429, endPoint y: 239, distance: 88.4
click at [412, 247] on div "Creditor * Sofi Bank PO Box 654081 [GEOGRAPHIC_DATA][US_STATE] AZ CA CO [GEOGRA…" at bounding box center [571, 190] width 584 height 282
type input "06/2025"
click at [814, 371] on button "Save & Close" at bounding box center [821, 366] width 73 height 22
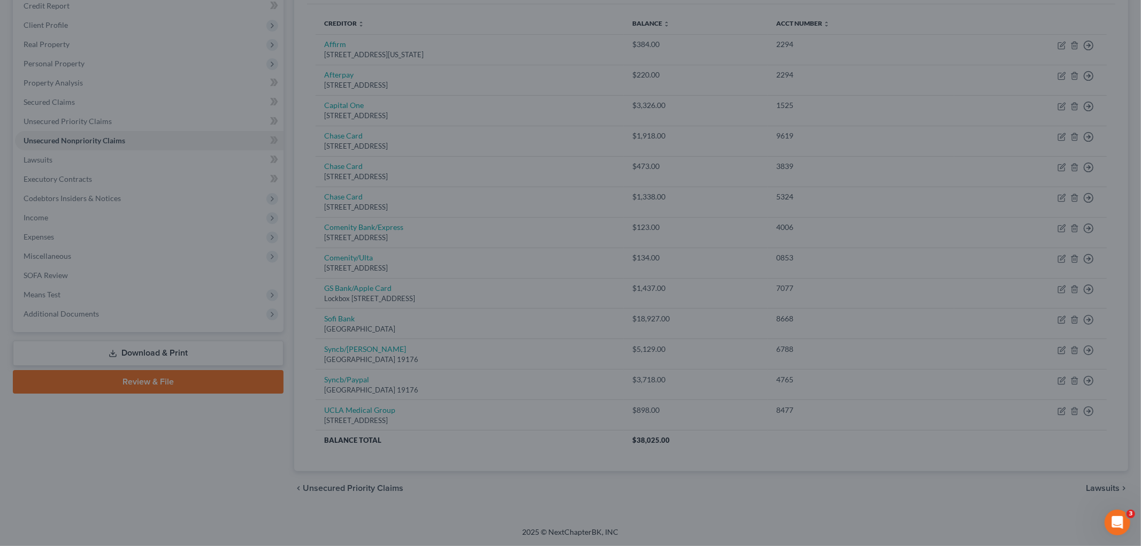
type input "2,892.00"
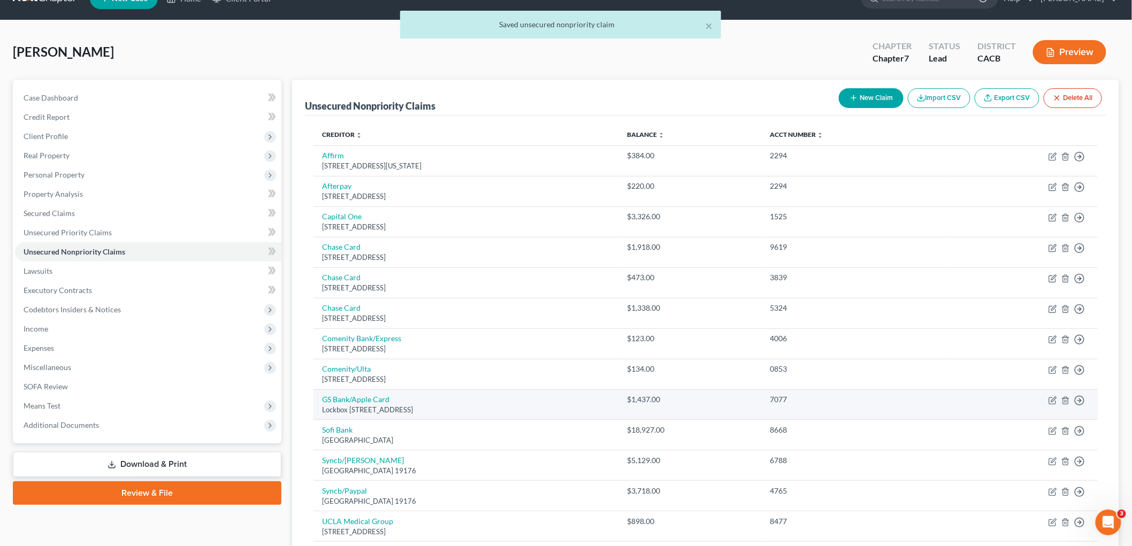
scroll to position [16, 0]
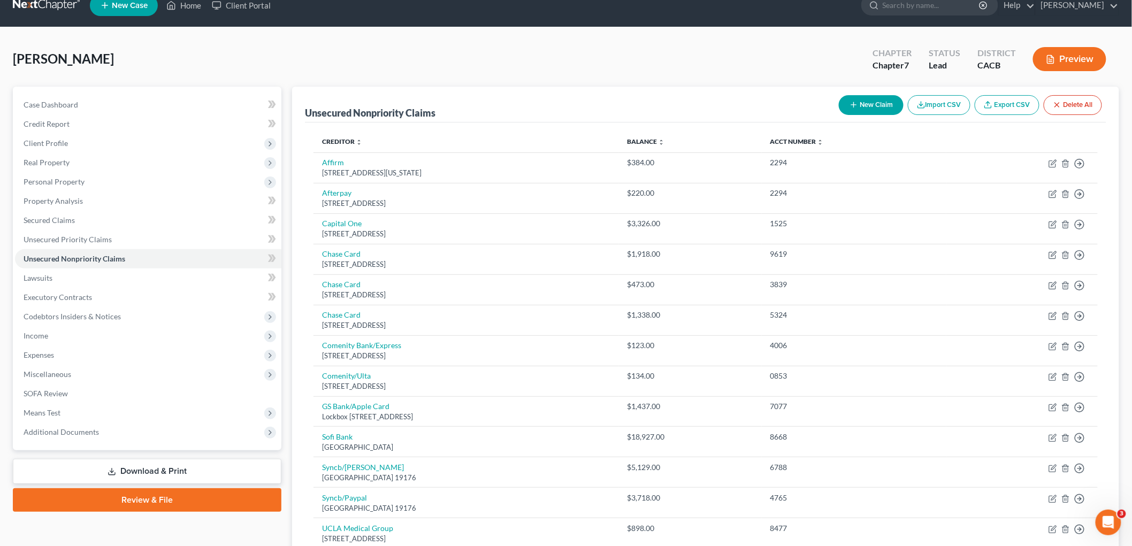
click at [973, 73] on div "Preview" at bounding box center [1071, 60] width 95 height 32
click at [973, 68] on button "Preview" at bounding box center [1069, 59] width 73 height 24
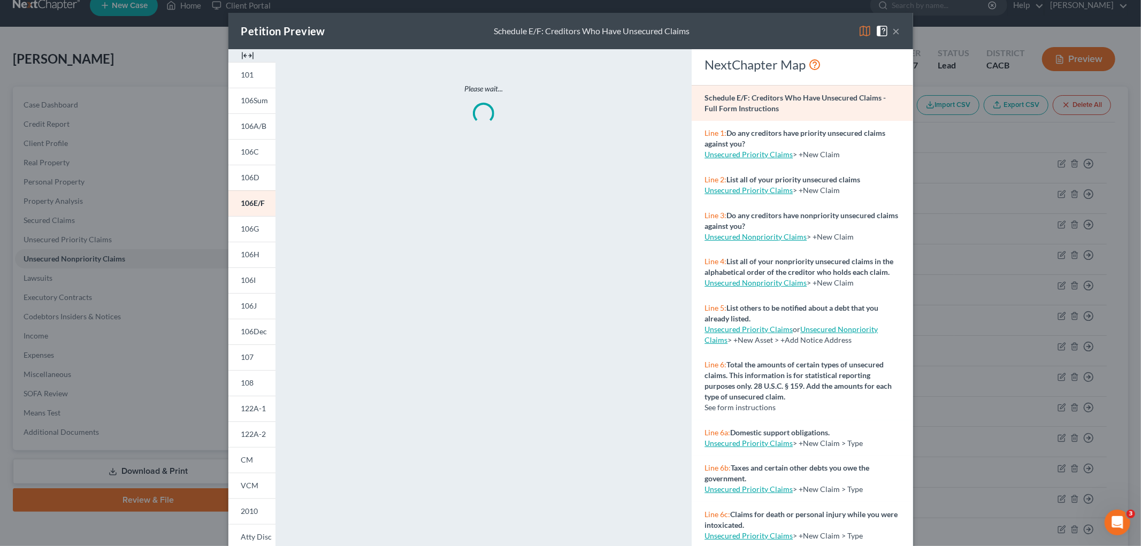
click at [895, 24] on div "Petition Preview Schedule E/F: Creditors Who Have Unsecured Claims ×" at bounding box center [570, 31] width 685 height 36
click at [894, 30] on button "×" at bounding box center [896, 31] width 7 height 13
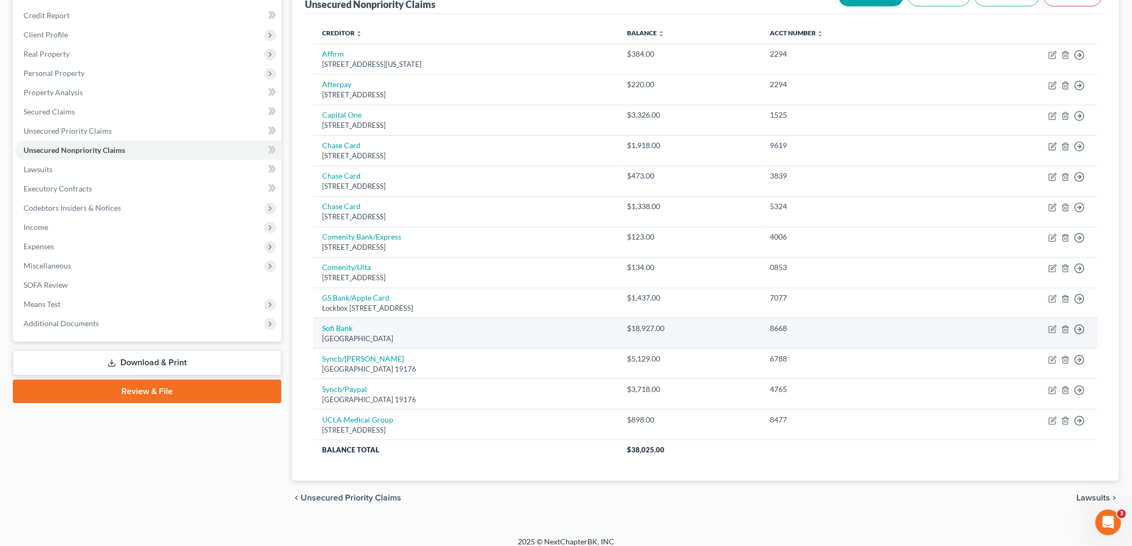
scroll to position [135, 0]
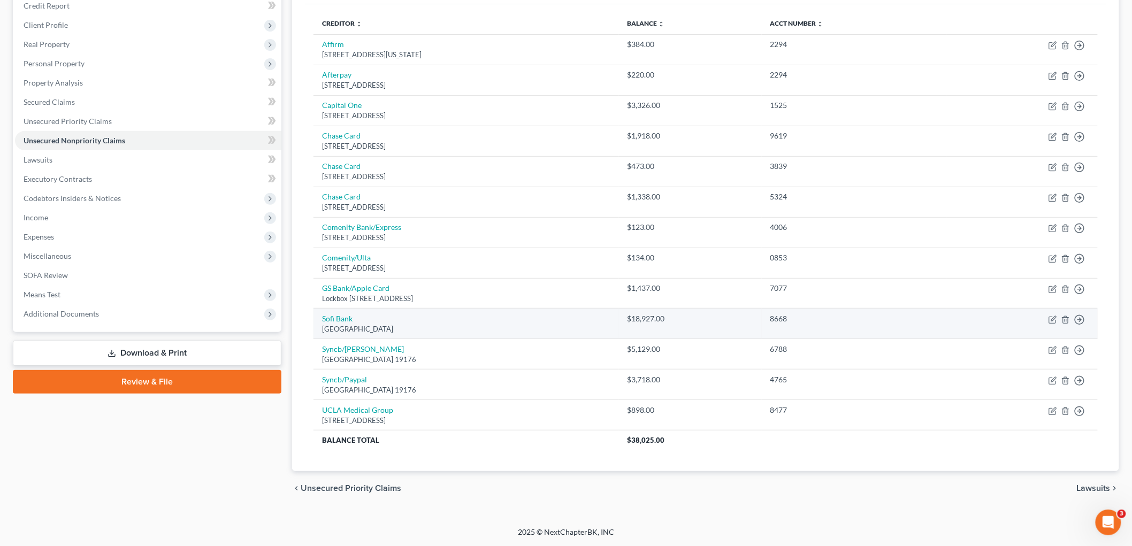
click at [332, 312] on td "[GEOGRAPHIC_DATA][STREET_ADDRESS]" at bounding box center [465, 324] width 305 height 30
click at [340, 322] on link "Sofi Bank" at bounding box center [337, 318] width 30 height 9
select select "45"
select select "14"
select select "0"
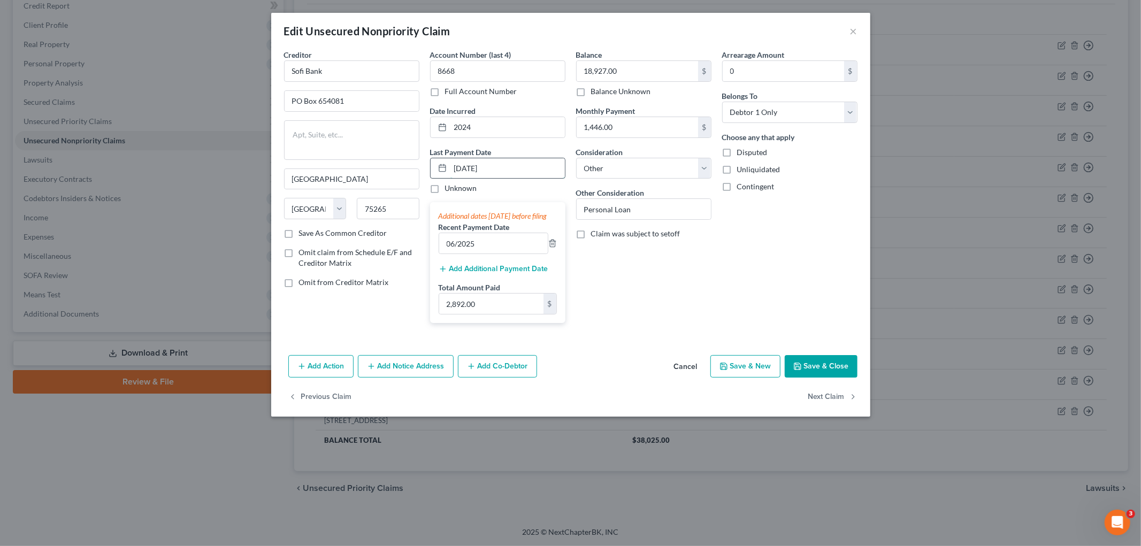
drag, startPoint x: 455, startPoint y: 164, endPoint x: 495, endPoint y: 172, distance: 40.4
click at [455, 165] on input "[DATE]" at bounding box center [507, 168] width 114 height 20
click at [826, 378] on button "Save & Close" at bounding box center [821, 366] width 73 height 22
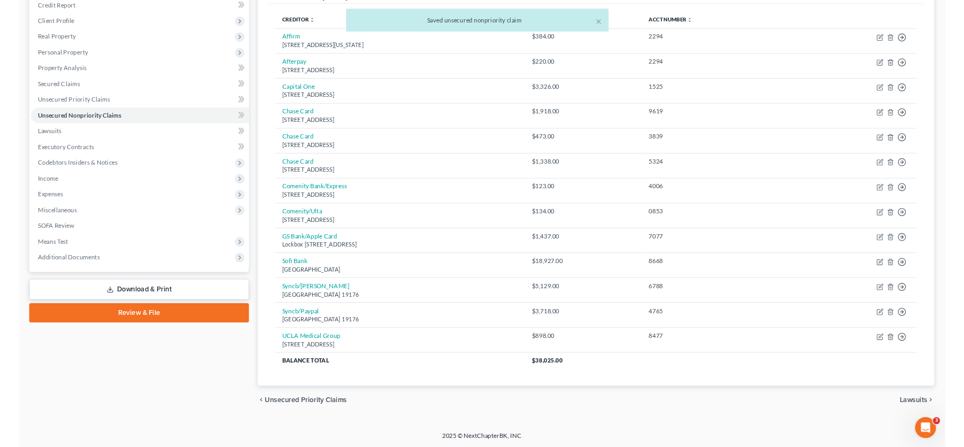
scroll to position [0, 0]
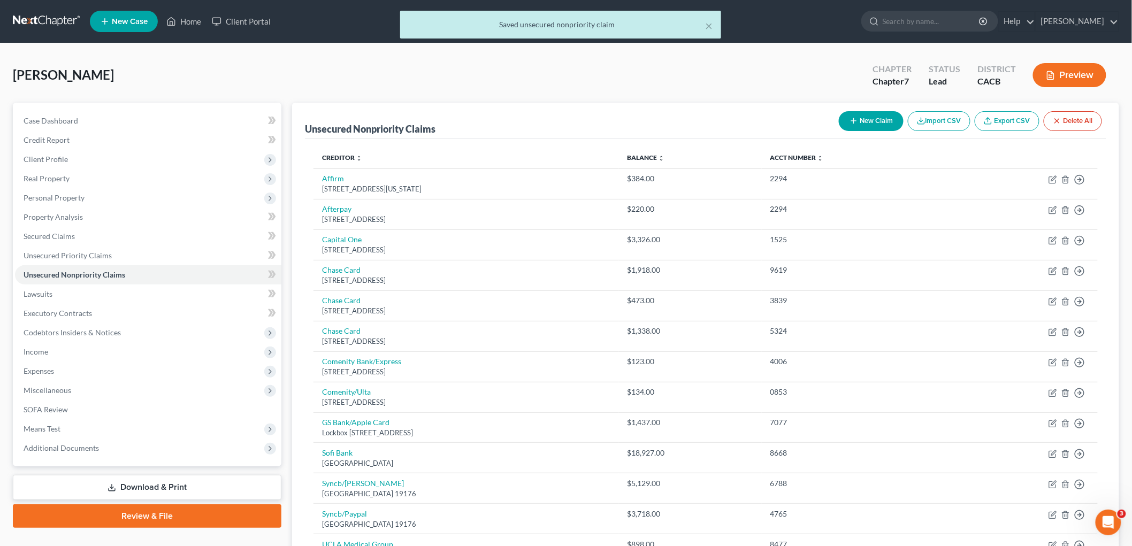
click at [973, 65] on button "Preview" at bounding box center [1069, 75] width 73 height 24
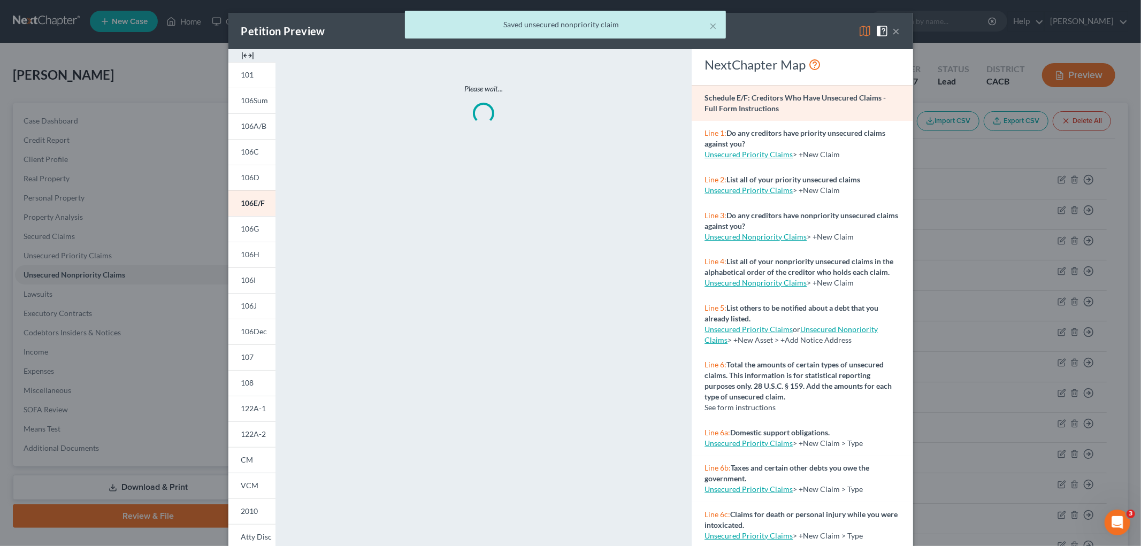
click at [864, 30] on div "× Saved unsecured nonpriority claim" at bounding box center [565, 27] width 1141 height 33
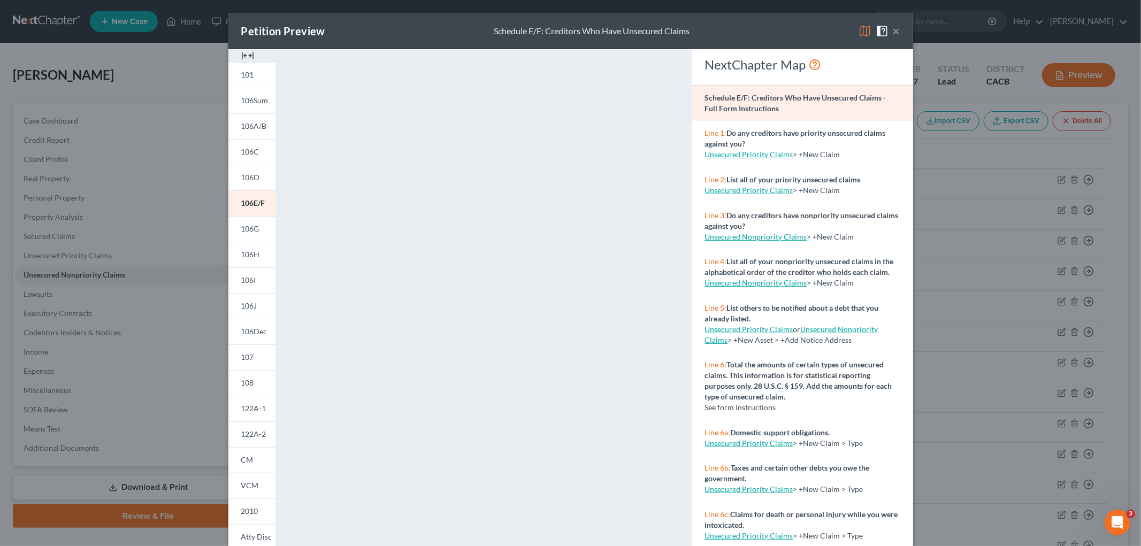
click at [862, 33] on img at bounding box center [864, 31] width 13 height 13
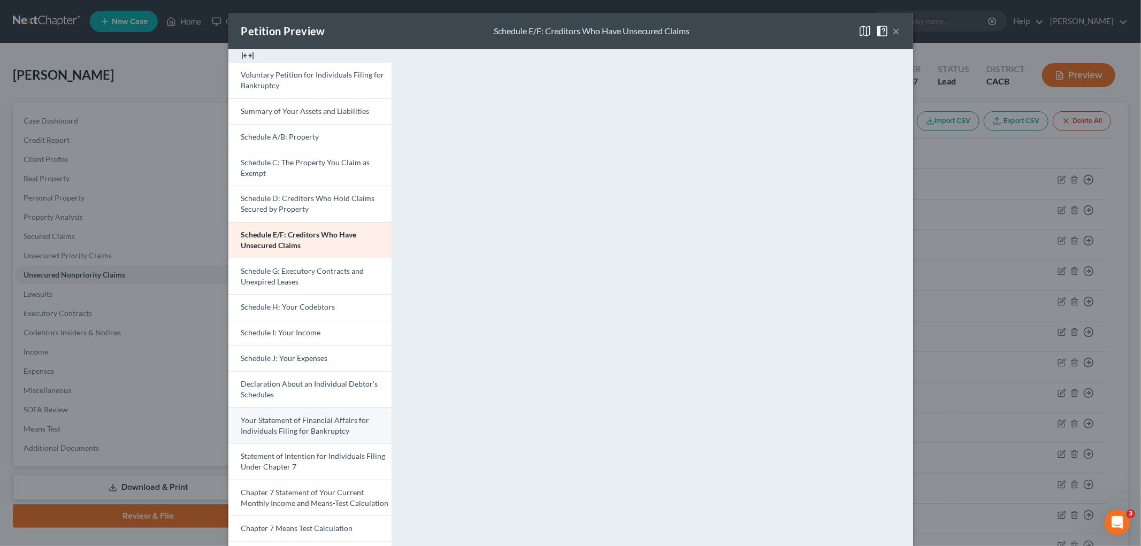
click at [350, 419] on span "Your Statement of Financial Affairs for Individuals Filing for Bankruptcy" at bounding box center [305, 426] width 128 height 20
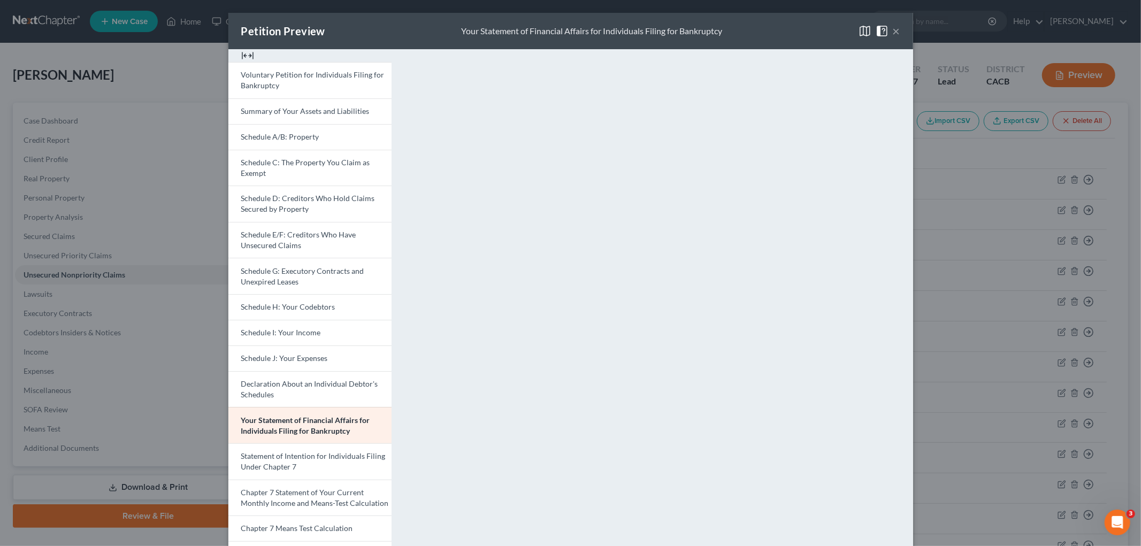
click at [894, 25] on button "×" at bounding box center [896, 31] width 7 height 13
